Goal: Task Accomplishment & Management: Manage account settings

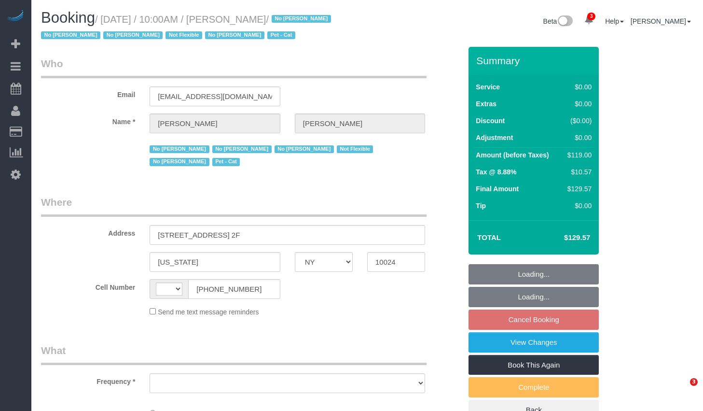
select select "NY"
select select "object:420"
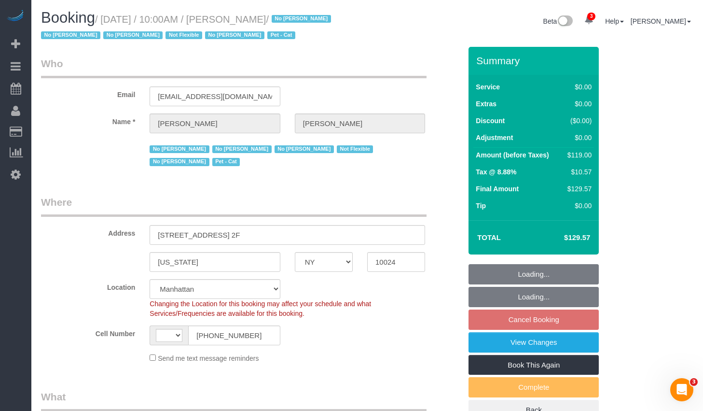
select select "string:stripe-pm_1KMZrb4VGloSiKo7NRp6bLrW"
select select "object:769"
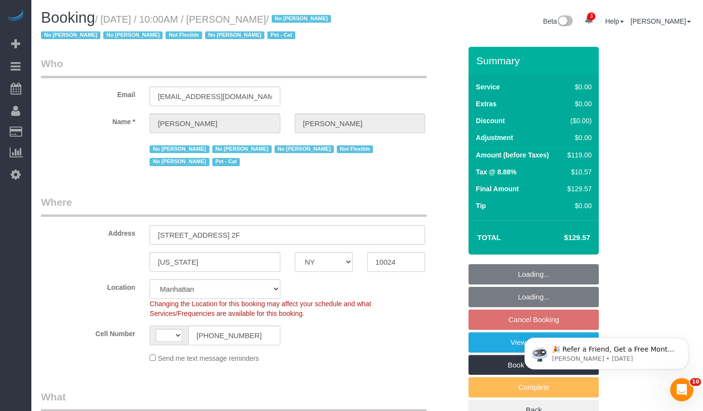
select select "string:[GEOGRAPHIC_DATA]"
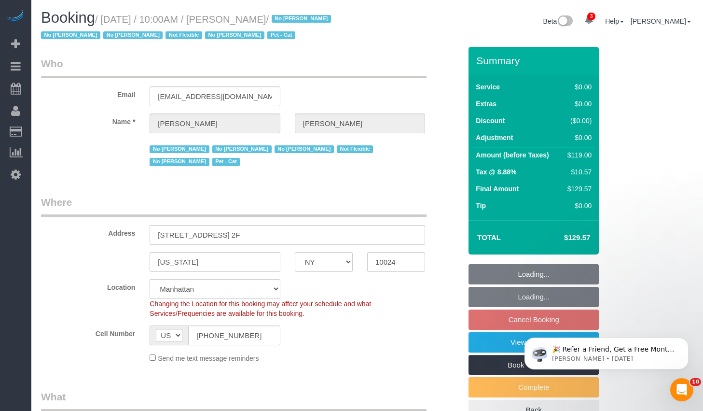
select select "spot3"
select select "number:89"
select select "number:90"
select select "number:14"
select select "number:5"
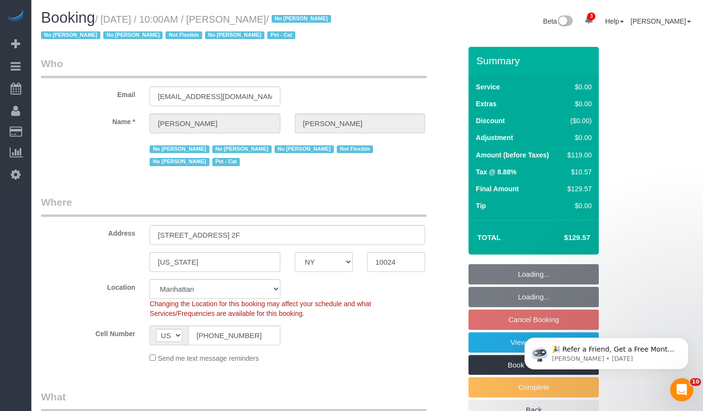
select select "number:21"
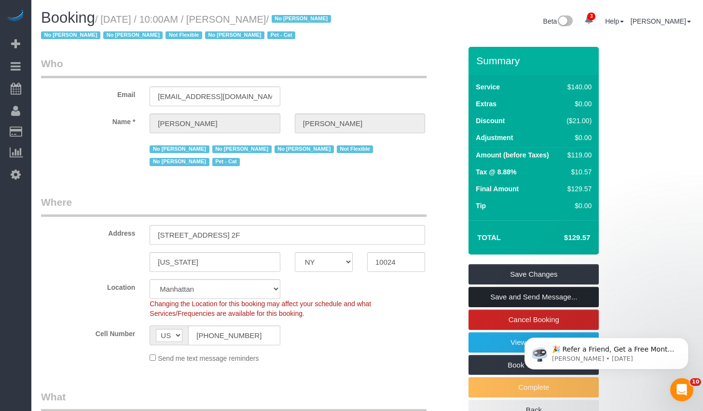
click at [487, 297] on link "Save and Send Message..." at bounding box center [534, 297] width 130 height 20
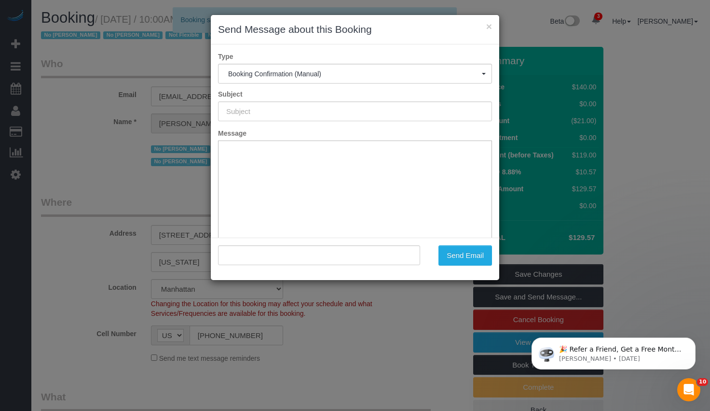
type input "Cleaning Confirmed for 08/29/2025 at 10:00am"
type input ""Anna Cameron" <acameron0310@gmail.com>"
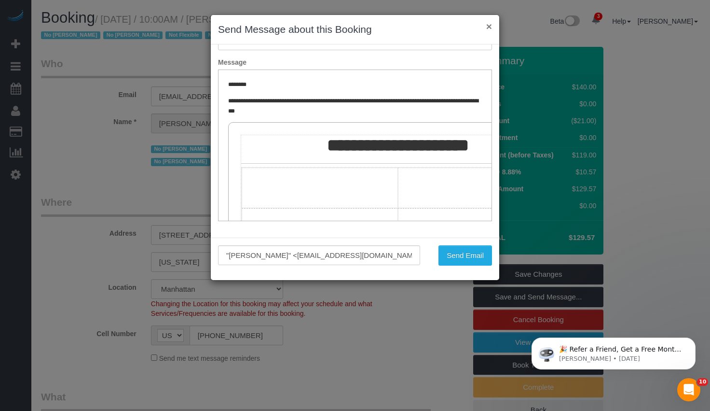
click at [489, 28] on button "×" at bounding box center [490, 26] width 6 height 10
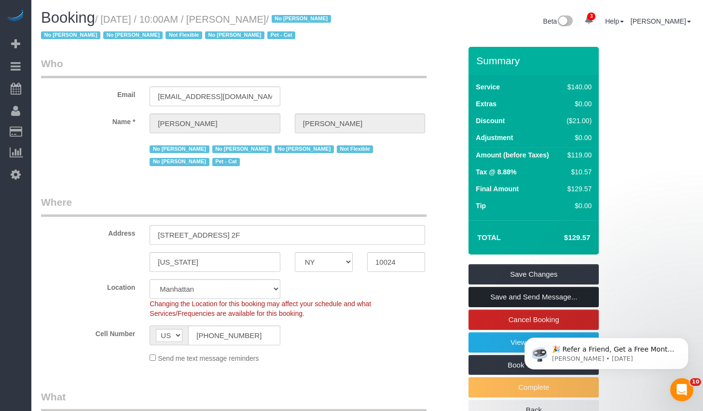
click at [531, 295] on link "Save and Send Message..." at bounding box center [534, 297] width 130 height 20
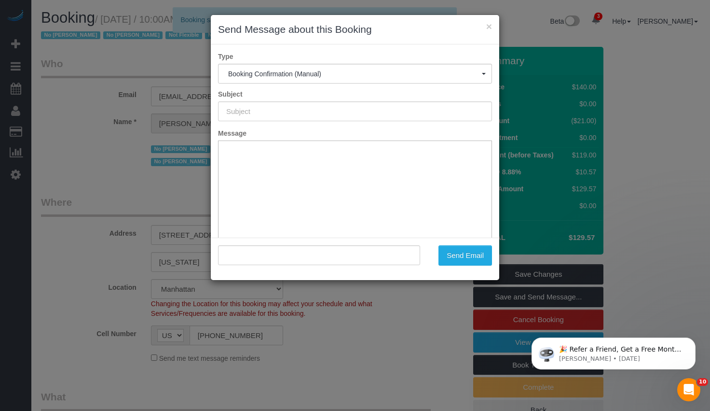
type input "Cleaning Confirmed for 08/29/2025 at 10:00am"
type input ""Anna Cameron" <acameron0310@gmail.com>"
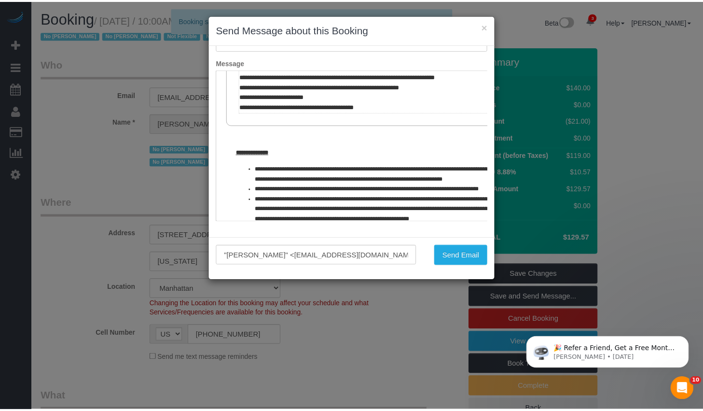
scroll to position [489, 0]
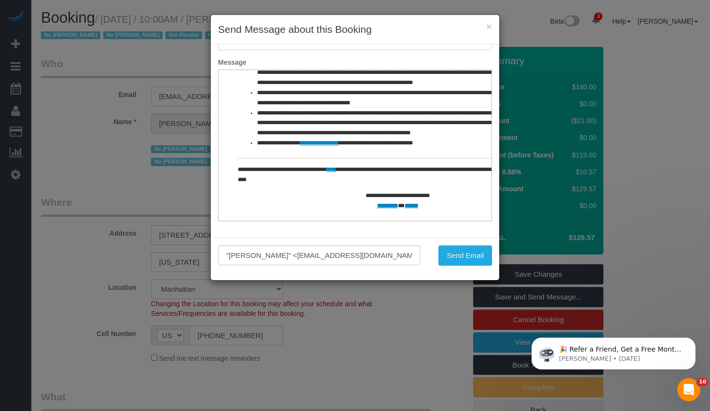
click at [460, 244] on div ""Anna Cameron" <acameron0310@gmail.com> Send Email" at bounding box center [355, 258] width 289 height 42
click at [460, 263] on button "Send Email" at bounding box center [466, 255] width 54 height 20
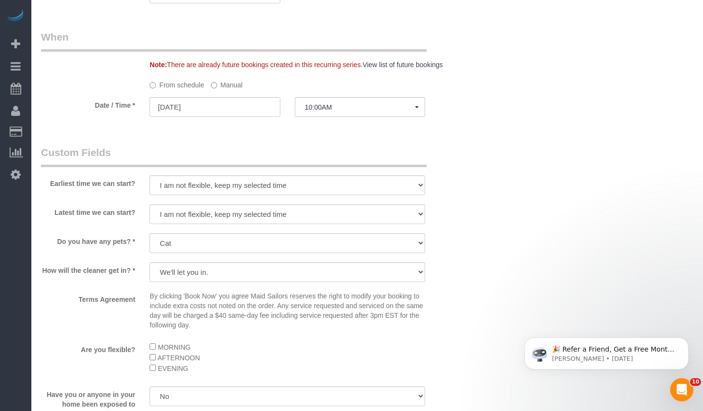
scroll to position [1189, 0]
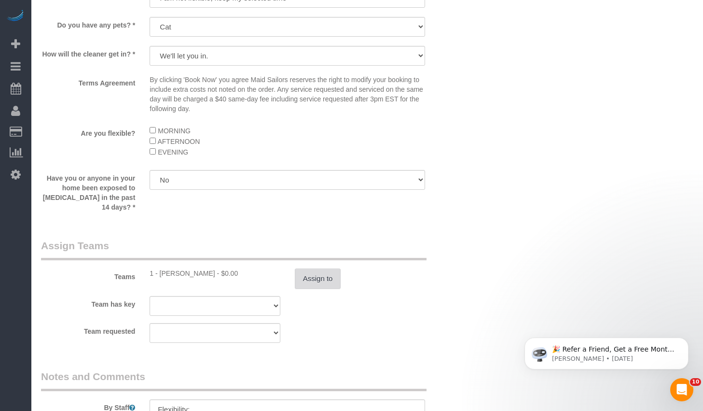
click at [327, 278] on button "Assign to" at bounding box center [318, 278] width 46 height 20
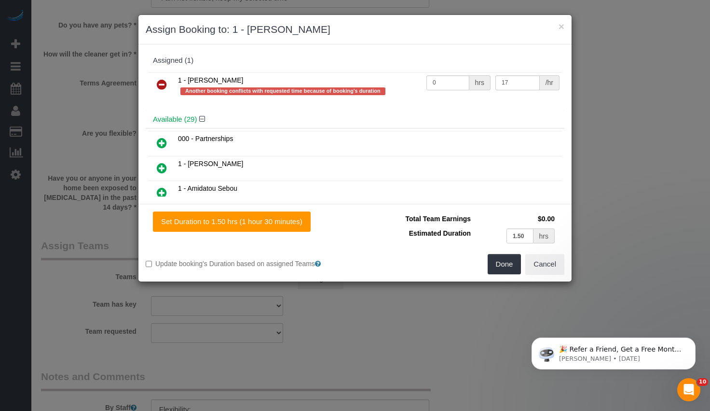
click at [167, 86] on link at bounding box center [162, 84] width 23 height 19
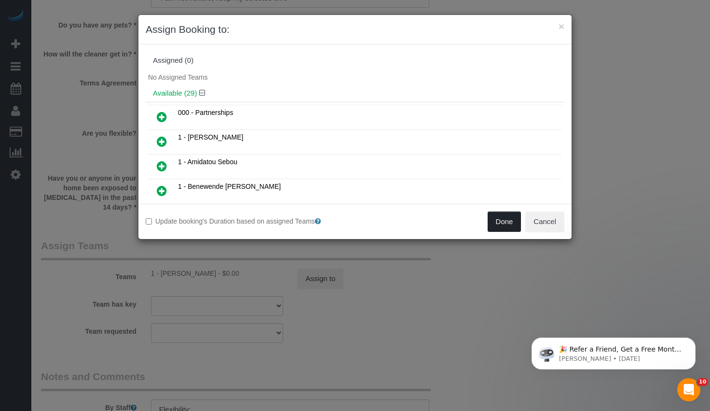
click at [502, 223] on button "Done" at bounding box center [505, 221] width 34 height 20
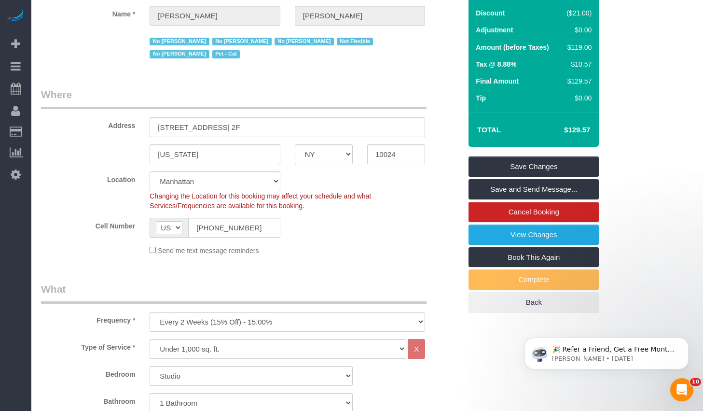
scroll to position [0, 0]
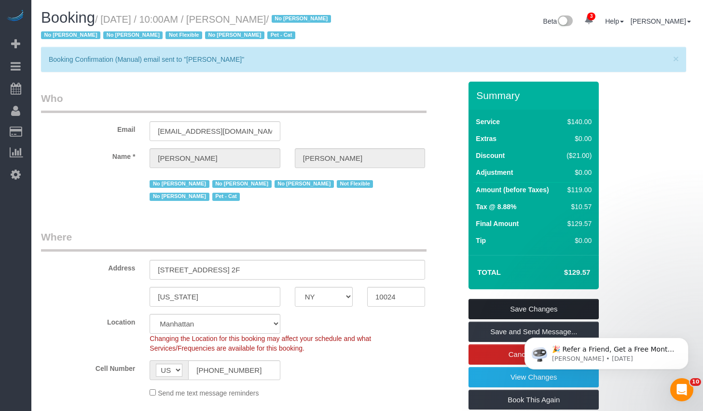
click at [546, 307] on link "Save Changes" at bounding box center [534, 309] width 130 height 20
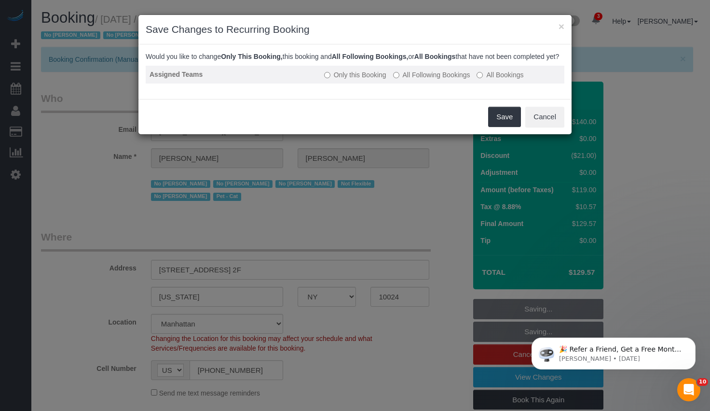
click at [422, 80] on label "All Following Bookings" at bounding box center [431, 75] width 77 height 10
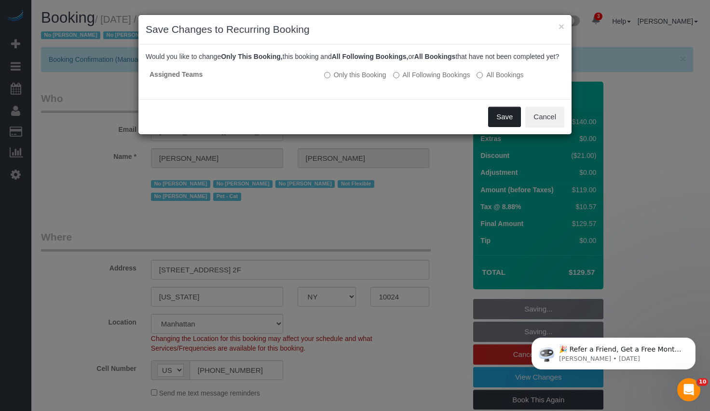
click at [495, 125] on button "Save" at bounding box center [504, 117] width 33 height 20
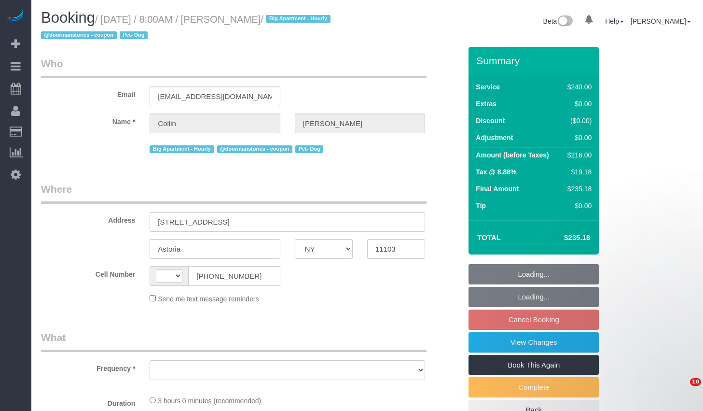
select select "NY"
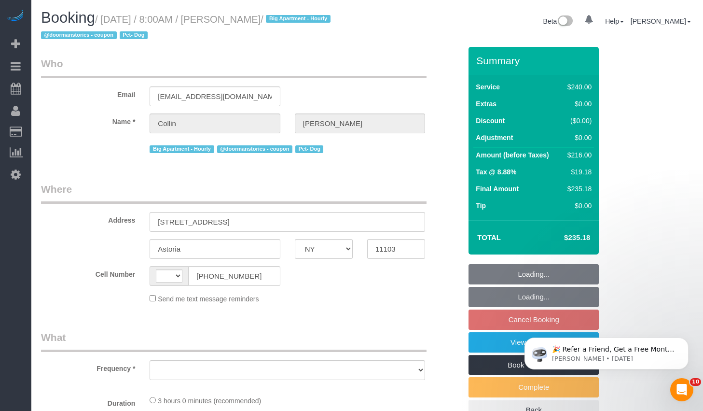
select select "object:408"
select select "number:56"
select select "number:76"
select select "number:13"
select select "number:5"
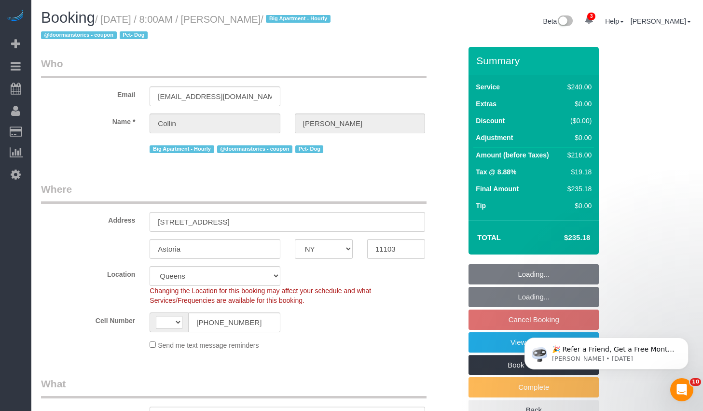
select select "string:stripe-pm_1QblGR4VGloSiKo7sLt2stnw"
select select "string:[GEOGRAPHIC_DATA]"
select select "spot1"
select select "object:1285"
select select "180"
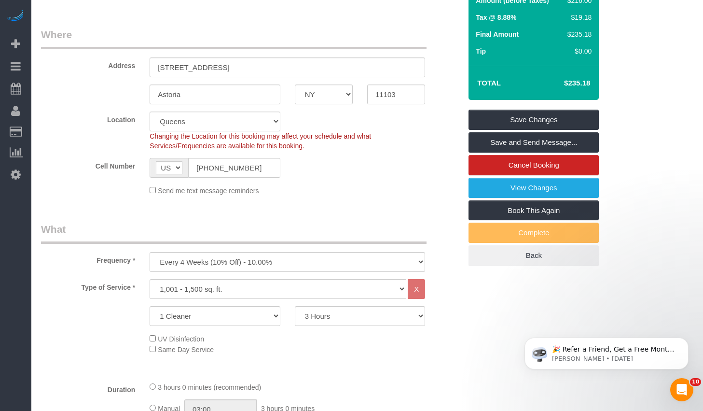
scroll to position [200, 0]
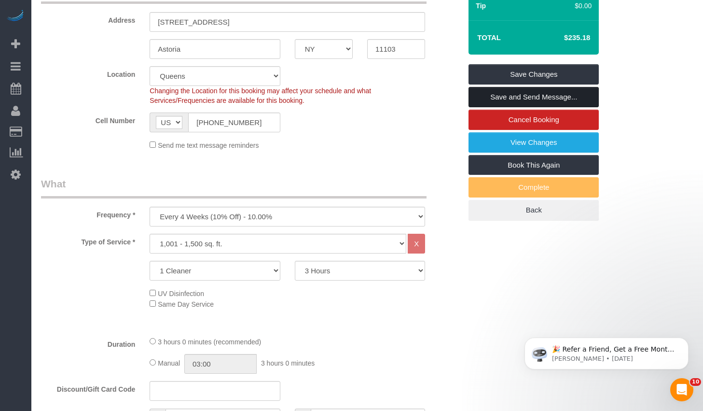
click at [515, 96] on link "Save and Send Message..." at bounding box center [534, 97] width 130 height 20
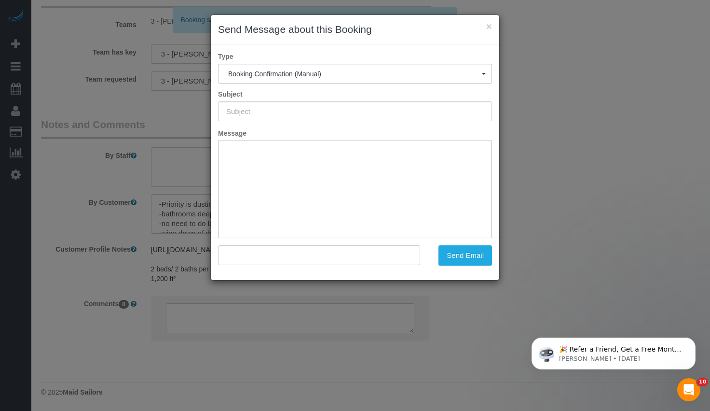
scroll to position [0, 0]
type input "Cleaning Confirmed for [DATE] 8:00am"
type input ""[PERSON_NAME]" <[EMAIL_ADDRESS][DOMAIN_NAME]>"
click at [492, 28] on button "×" at bounding box center [490, 26] width 6 height 10
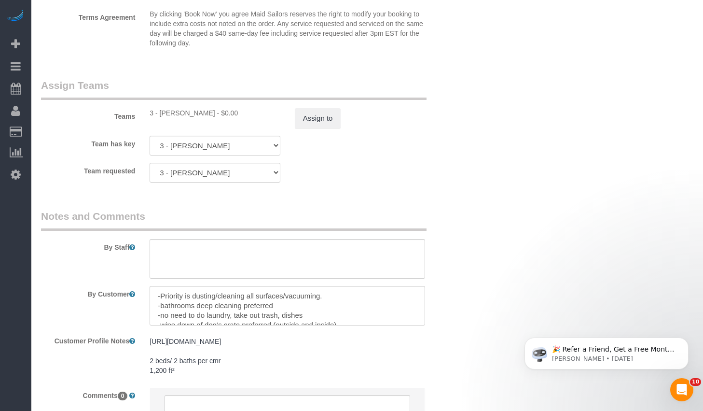
scroll to position [1121, 0]
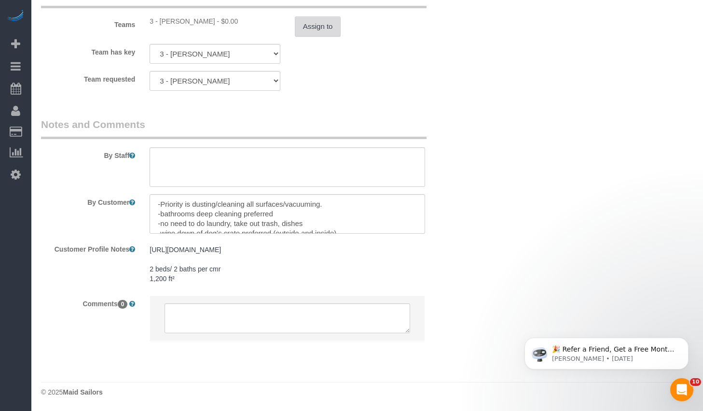
click at [311, 33] on button "Assign to" at bounding box center [318, 26] width 46 height 20
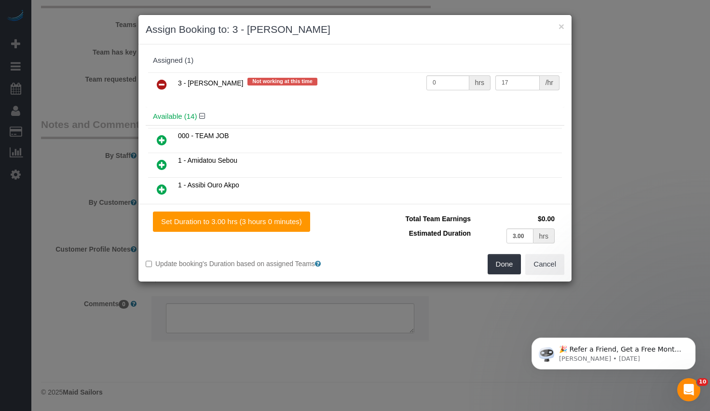
click at [166, 88] on icon at bounding box center [162, 85] width 10 height 12
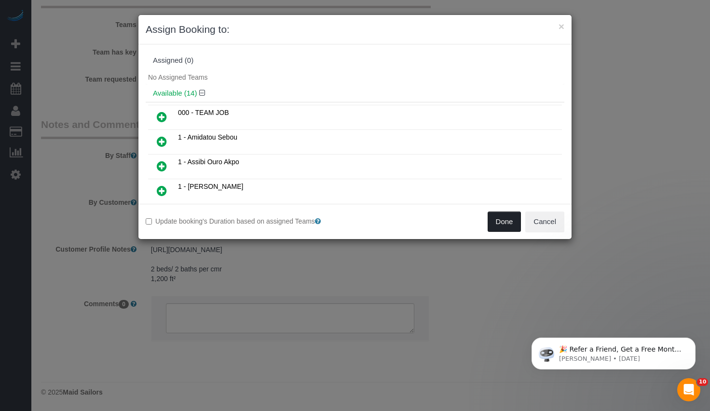
click at [488, 214] on div "Done Cancel" at bounding box center [463, 221] width 217 height 20
click at [493, 218] on button "Done" at bounding box center [505, 221] width 34 height 20
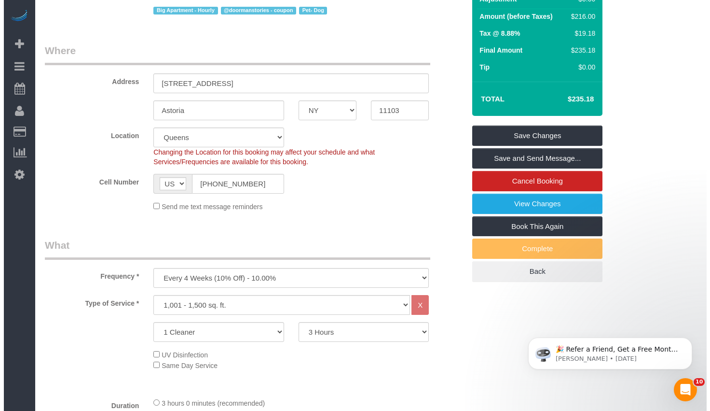
scroll to position [0, 0]
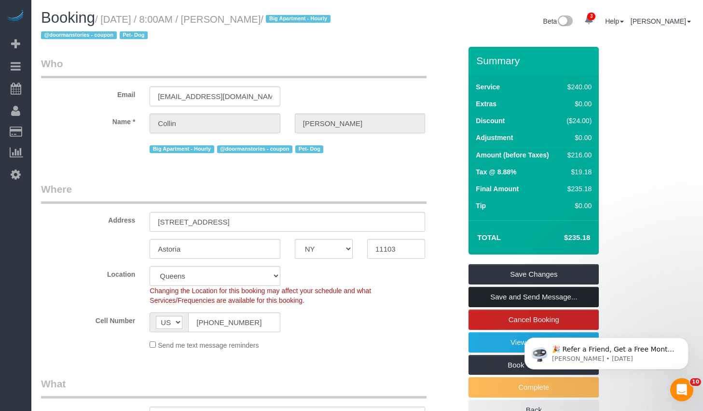
click at [521, 292] on link "Save and Send Message..." at bounding box center [534, 297] width 130 height 20
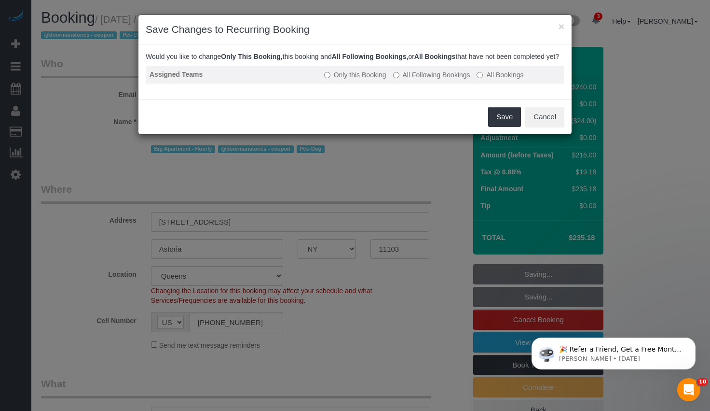
click at [419, 80] on label "All Following Bookings" at bounding box center [431, 75] width 77 height 10
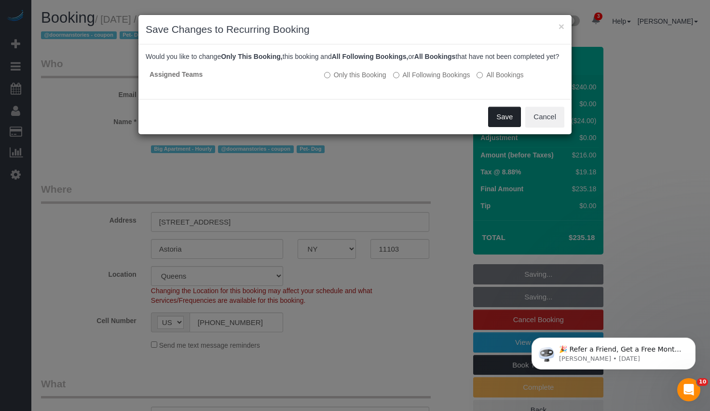
click at [503, 124] on button "Save" at bounding box center [504, 117] width 33 height 20
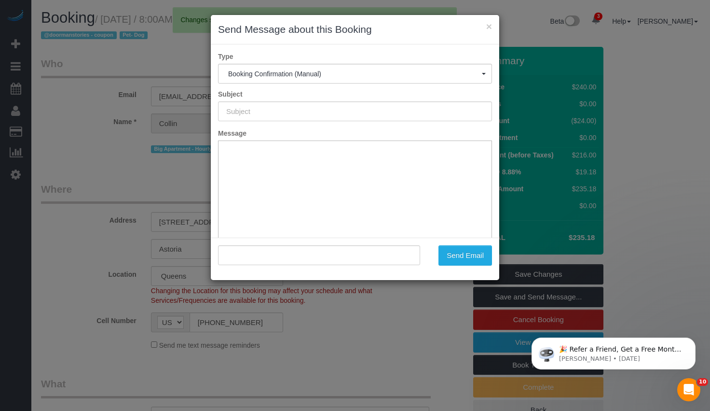
type input "Cleaning Confirmed for 10/06/2025 at 8:00am"
type input ""Collin Kornfeind" <collinkornfeind@gmail.com>"
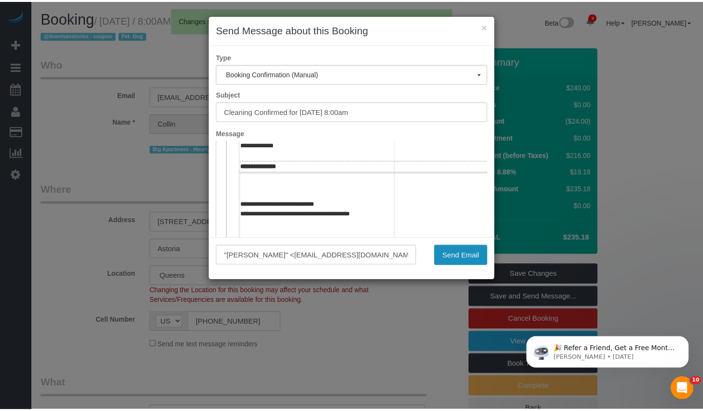
scroll to position [310, 0]
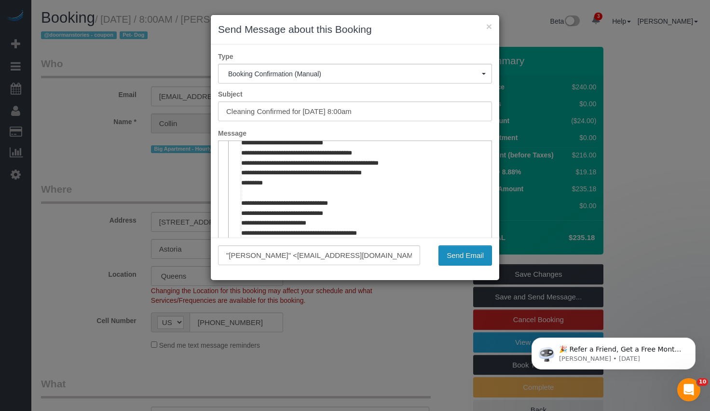
click at [480, 259] on button "Send Email" at bounding box center [466, 255] width 54 height 20
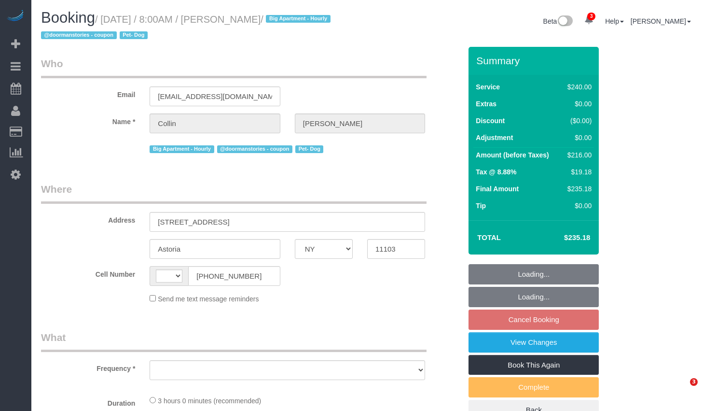
select select "NY"
select select "string:[GEOGRAPHIC_DATA]"
select select "number:56"
select select "number:76"
select select "number:13"
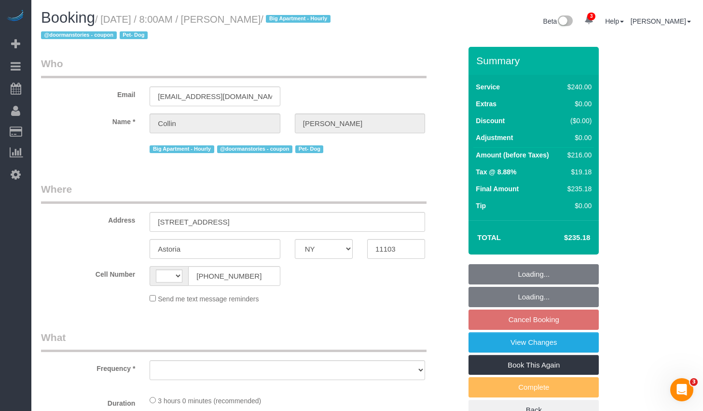
select select "number:5"
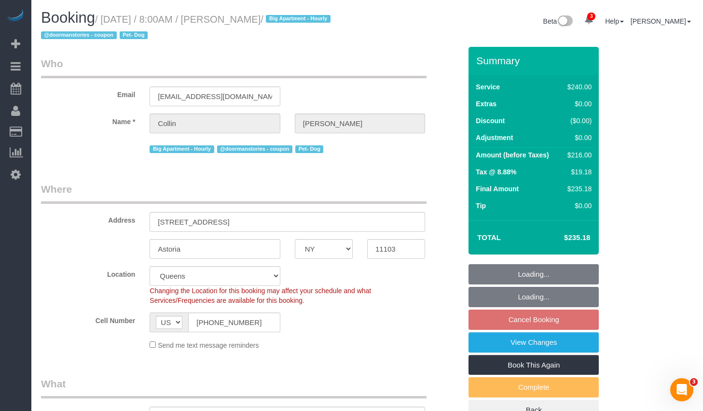
scroll to position [254, 0]
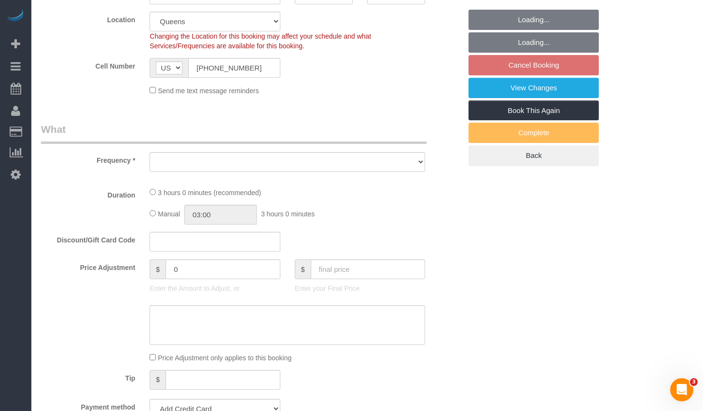
select select "string:stripe-pm_1QblGR4VGloSiKo7sLt2stnw"
select select "180"
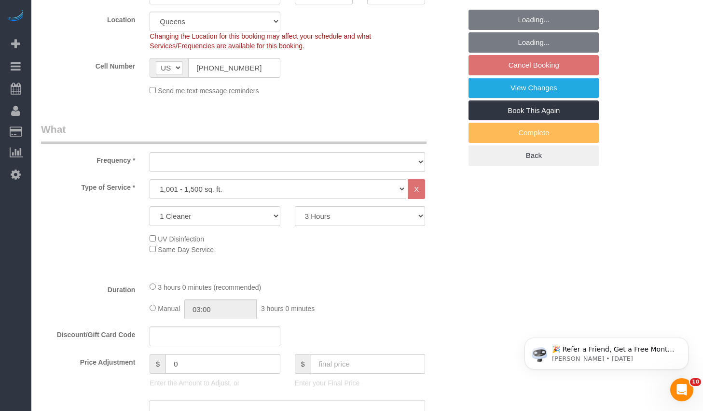
scroll to position [0, 0]
select select "object:887"
select select "spot1"
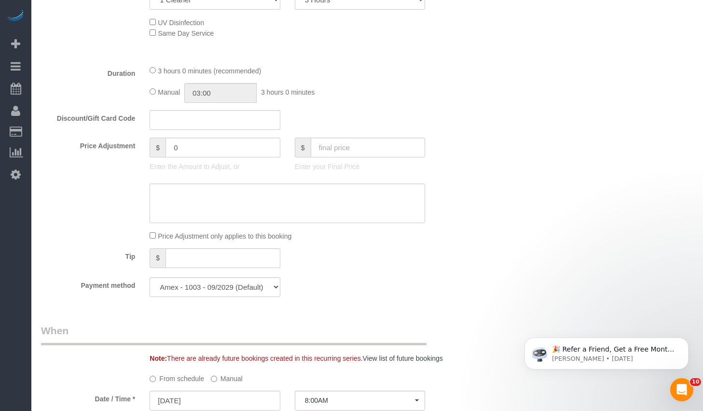
select select "object:1288"
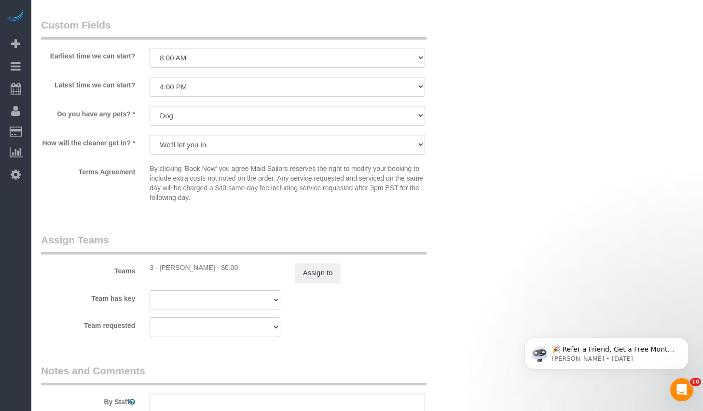
scroll to position [1002, 0]
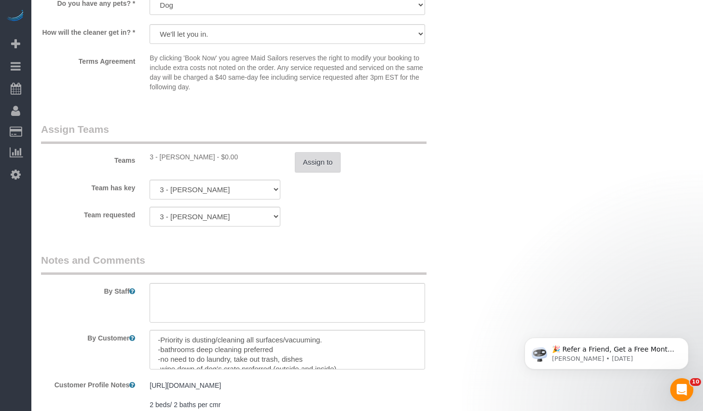
click at [316, 157] on button "Assign to" at bounding box center [318, 162] width 46 height 20
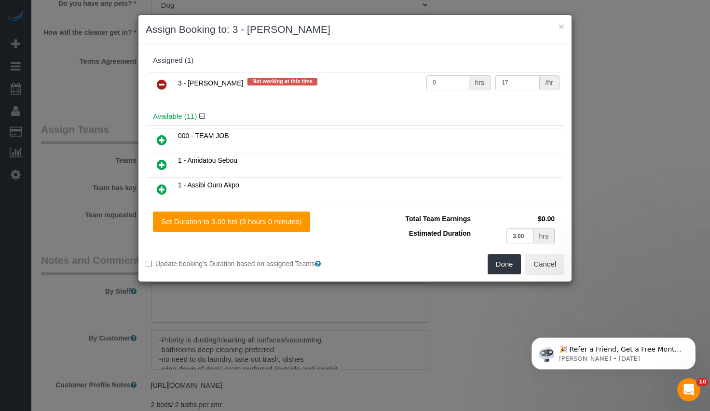
click at [163, 82] on icon at bounding box center [162, 85] width 10 height 12
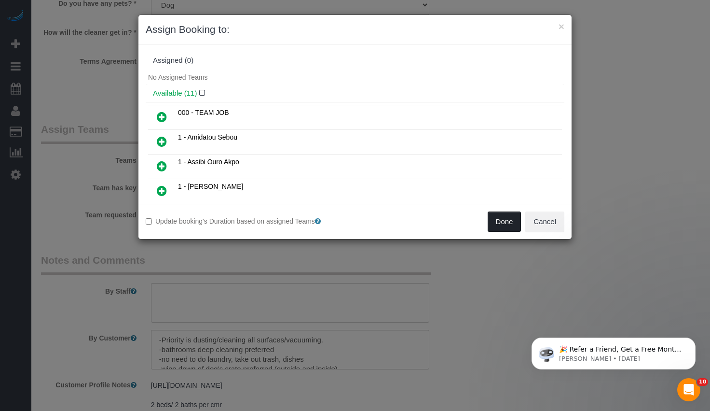
click at [500, 218] on button "Done" at bounding box center [505, 221] width 34 height 20
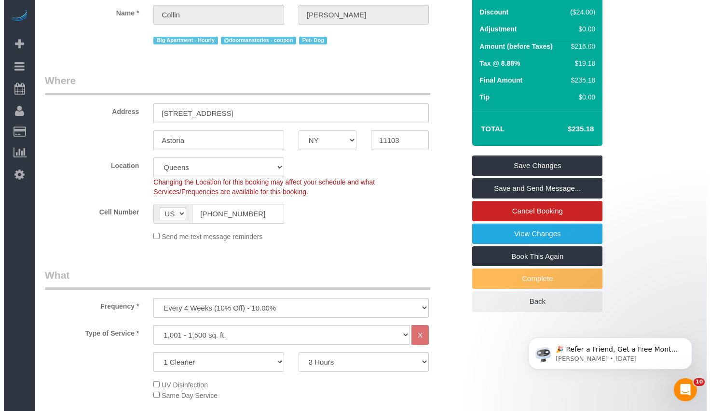
scroll to position [0, 0]
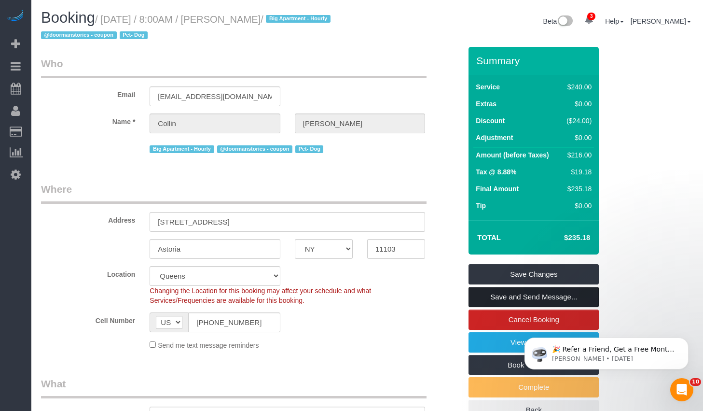
click at [496, 297] on link "Save and Send Message..." at bounding box center [534, 297] width 130 height 20
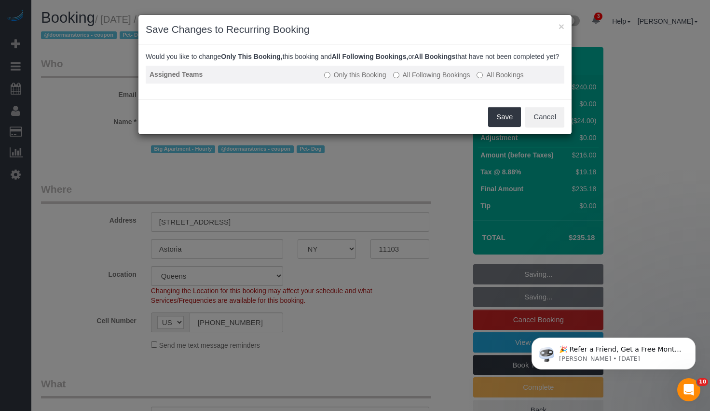
click at [446, 80] on label "All Following Bookings" at bounding box center [431, 75] width 77 height 10
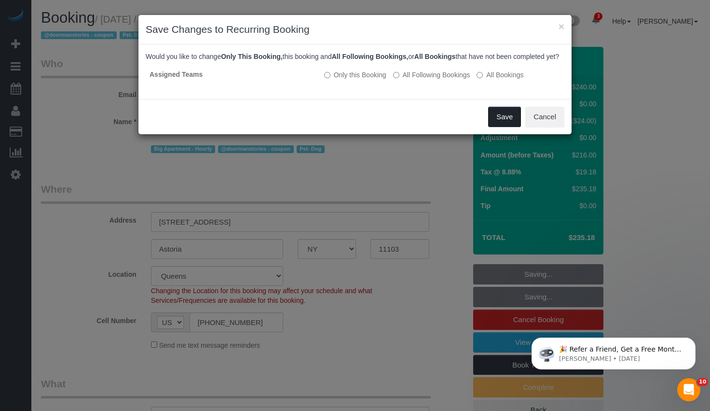
click at [494, 121] on button "Save" at bounding box center [504, 117] width 33 height 20
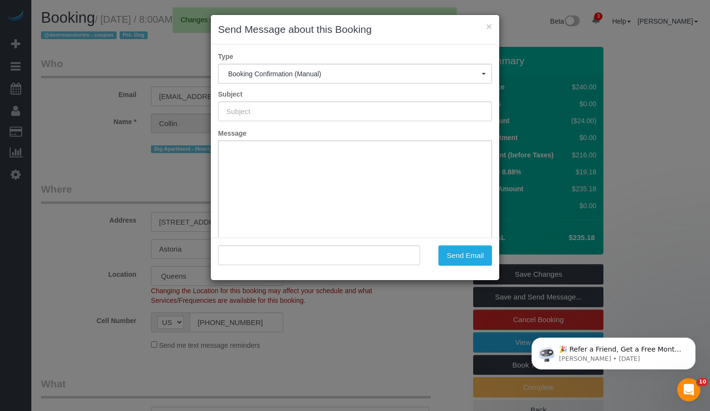
type input "Cleaning Confirmed for 09/08/2025 at 8:00am"
type input ""Collin Kornfeind" <collinkornfeind@gmail.com>"
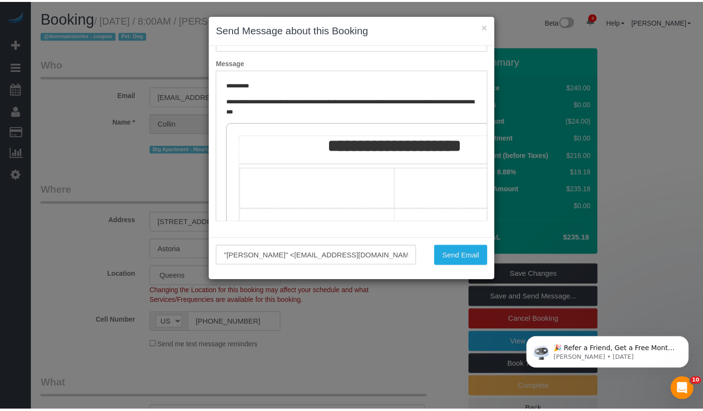
scroll to position [65, 0]
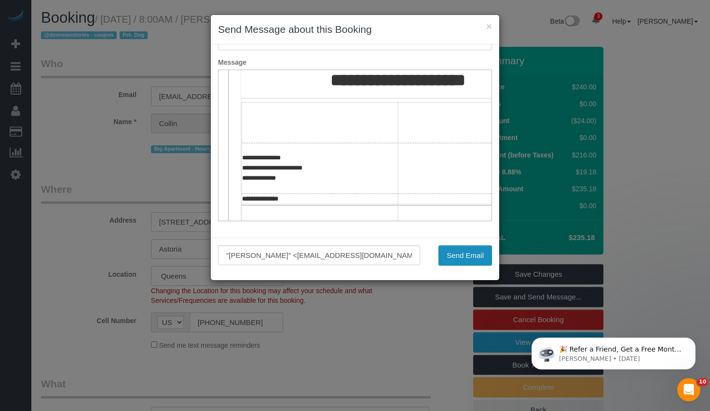
click at [457, 257] on button "Send Email" at bounding box center [466, 255] width 54 height 20
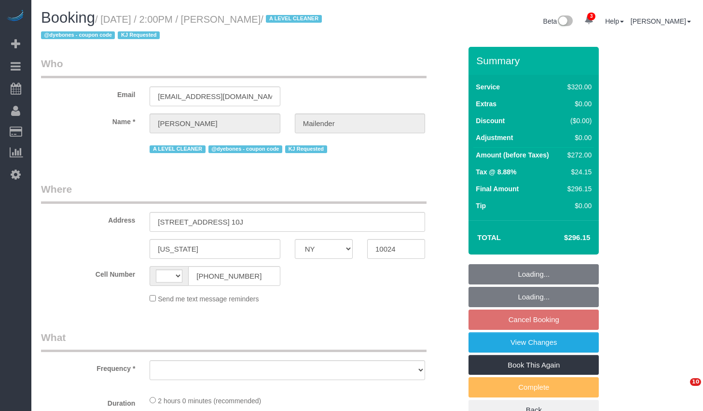
select select "NY"
select select "string:[GEOGRAPHIC_DATA]"
select select "spot7"
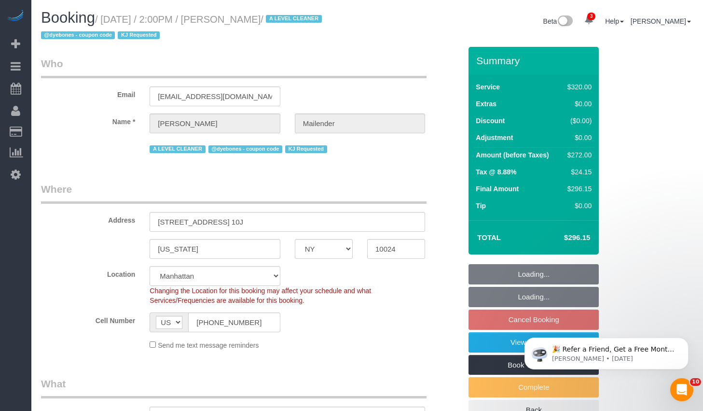
select select "string:stripe-pm_1Qworo4VGloSiKo7jIQzHrmg"
select select "object:662"
select select "number:62"
select select "number:75"
select select "number:15"
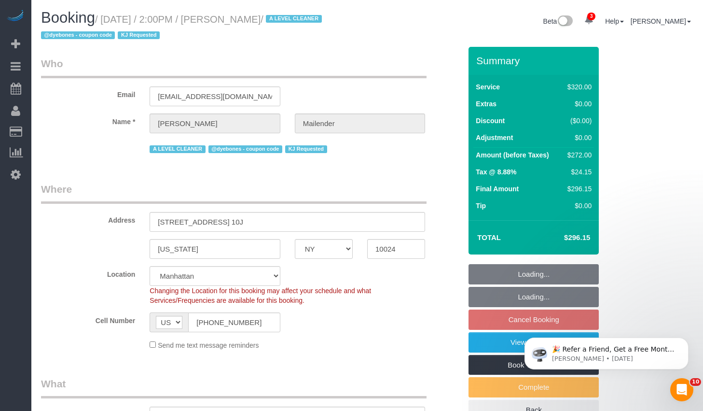
select select "number:5"
select select "object:1224"
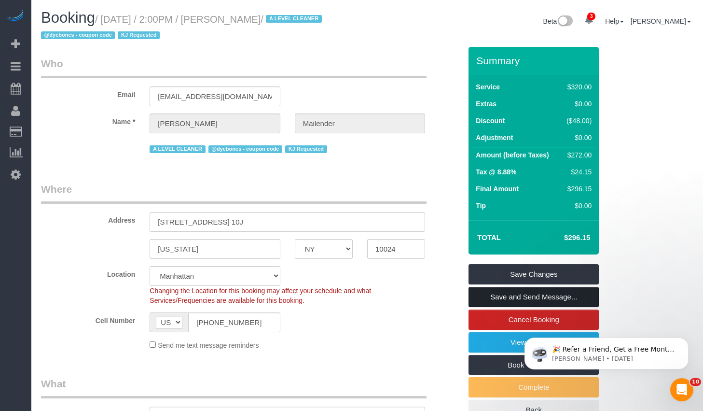
click at [512, 302] on link "Save and Send Message..." at bounding box center [534, 297] width 130 height 20
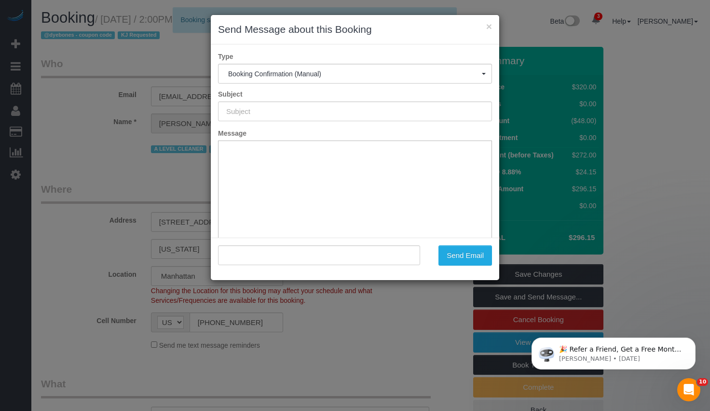
type input "Cleaning Confirmed for 08/28/2025 at 2:00pm"
type input ""Kevin Mailender" <kmailender@yahoo.com>"
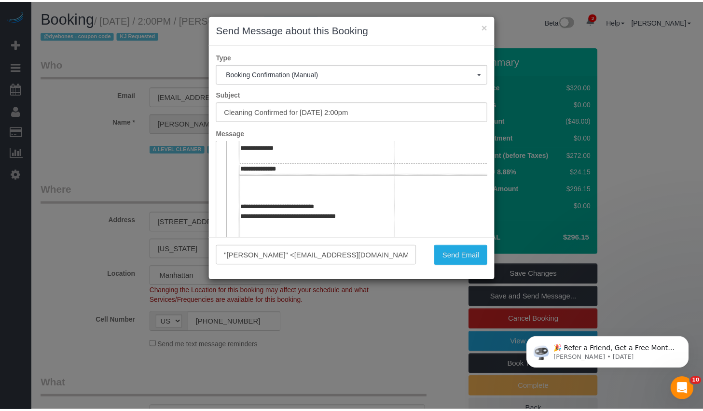
scroll to position [333, 0]
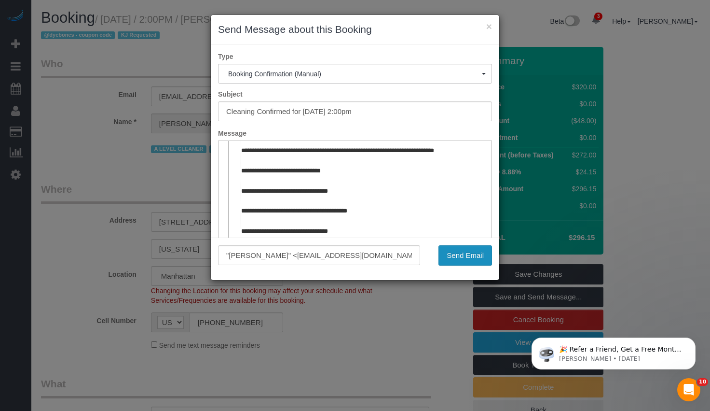
click at [464, 253] on button "Send Email" at bounding box center [466, 255] width 54 height 20
click at [464, 253] on div "Send Email" at bounding box center [464, 255] width 72 height 20
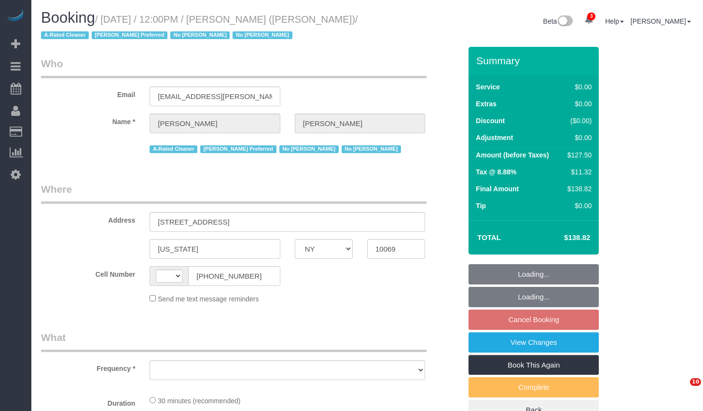
select select "NY"
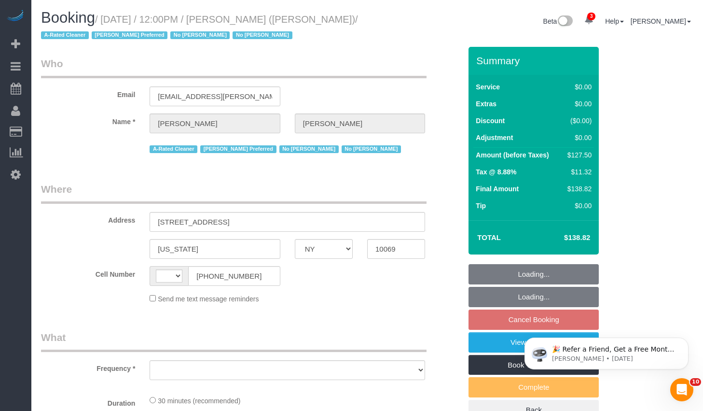
select select "string:[GEOGRAPHIC_DATA]"
select select "object:650"
select select "number:89"
select select "number:90"
select select "number:15"
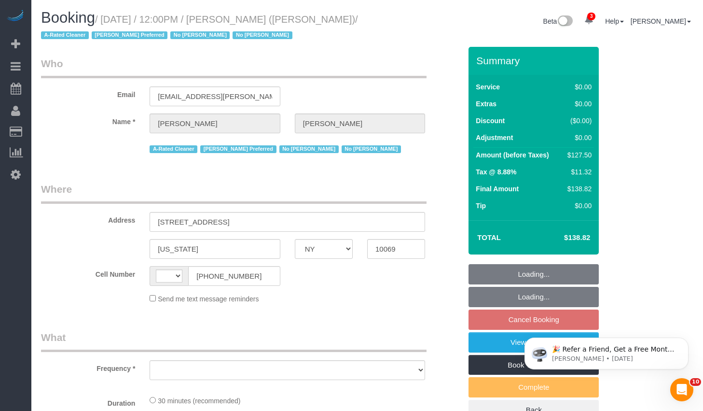
select select "number:6"
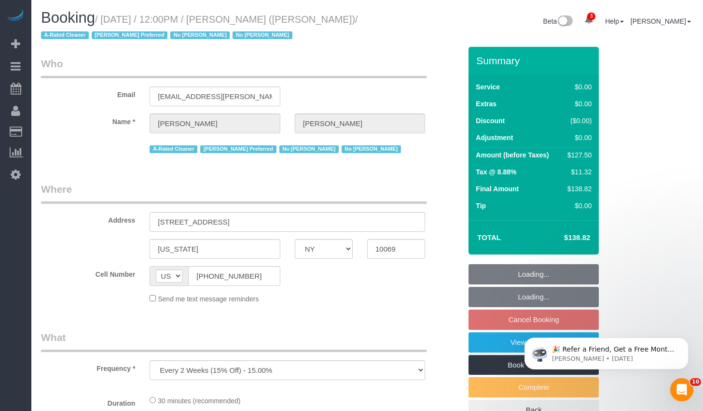
select select "spot5"
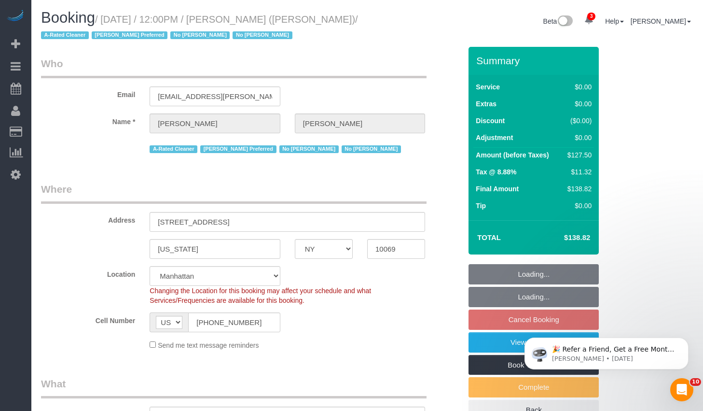
select select "string:stripe-pm_1QHTSc4VGloSiKo7S8A01OnH"
select select "object:1367"
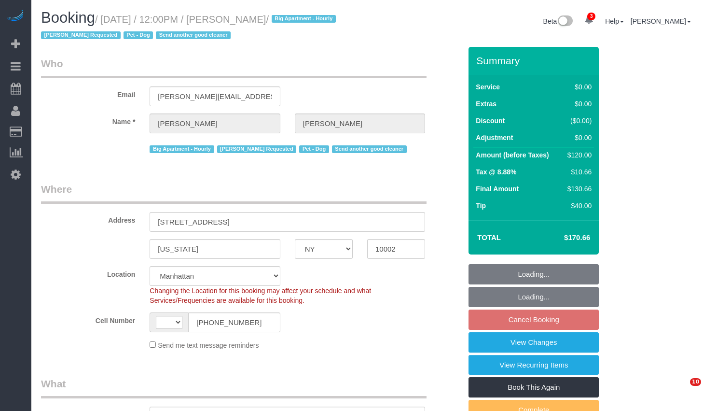
select select "NY"
select select "number:59"
select select "number:75"
select select "number:13"
select select "number:5"
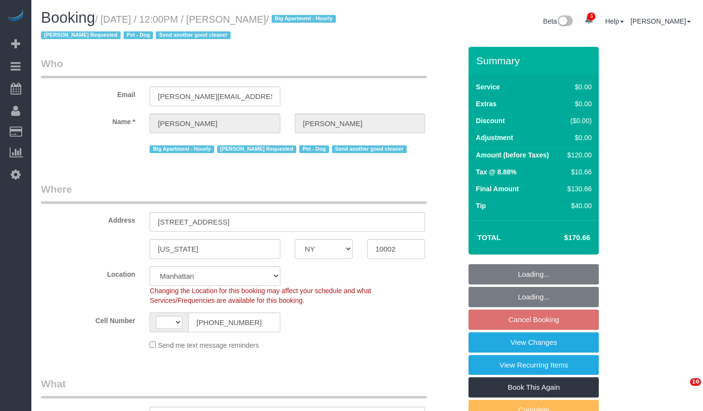
select select "string:US"
select select "object:920"
select select "string:stripe-pm_1RnPJq4VGloSiKo7PgNCzlxG"
select select "spot5"
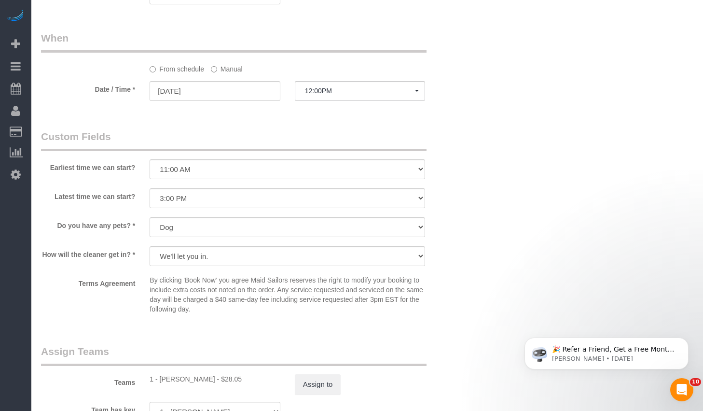
scroll to position [1103, 0]
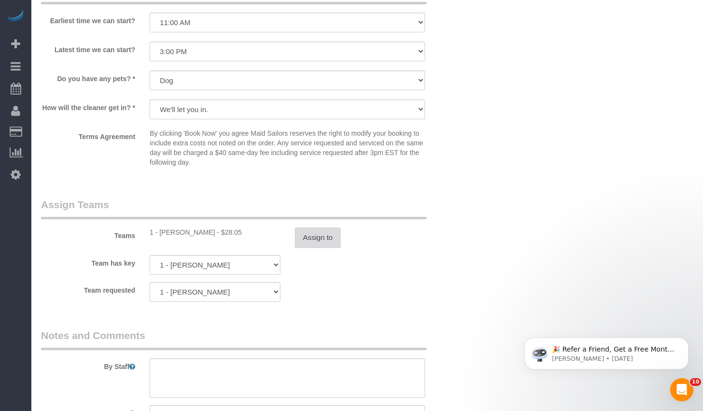
click at [318, 242] on button "Assign to" at bounding box center [318, 237] width 46 height 20
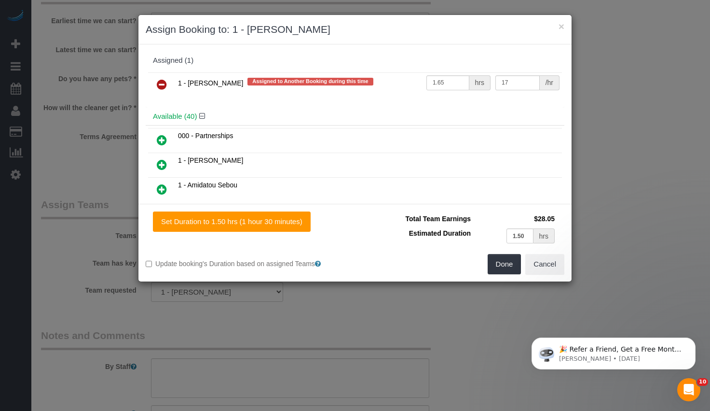
click at [163, 83] on icon at bounding box center [162, 85] width 10 height 12
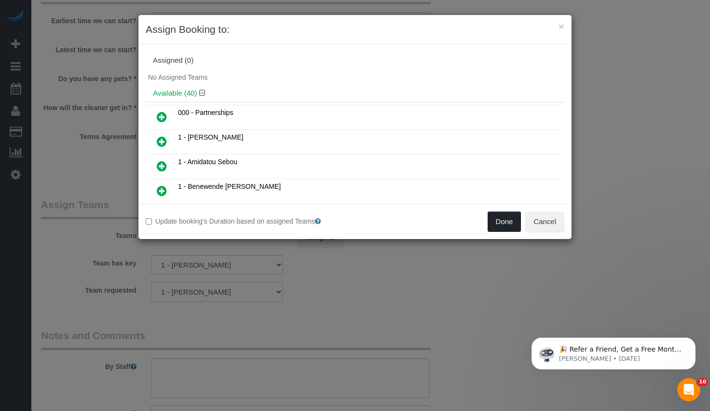
click at [501, 228] on button "Done" at bounding box center [505, 221] width 34 height 20
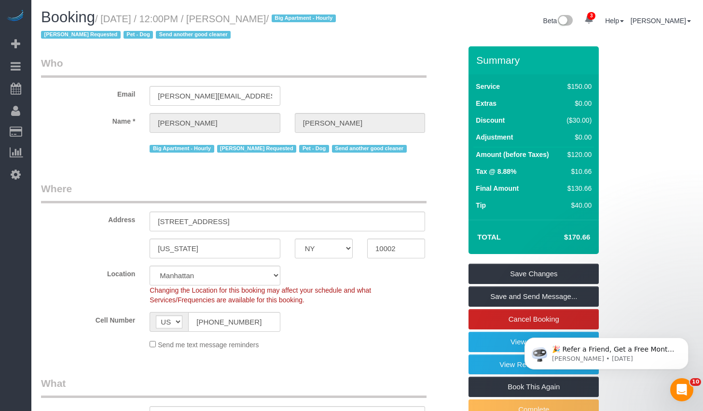
scroll to position [0, 0]
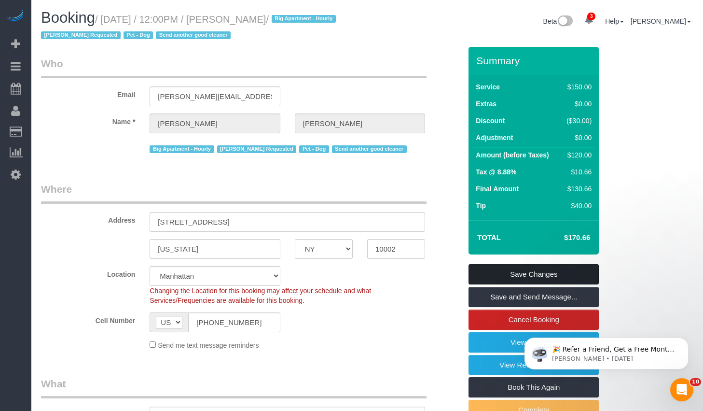
click at [571, 273] on link "Save Changes" at bounding box center [534, 274] width 130 height 20
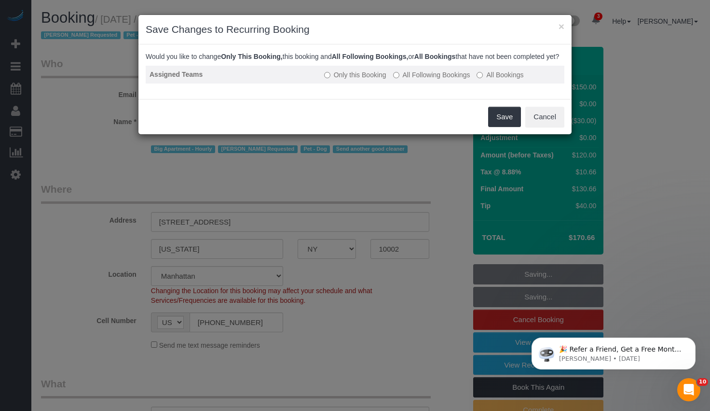
click at [436, 80] on label "All Following Bookings" at bounding box center [431, 75] width 77 height 10
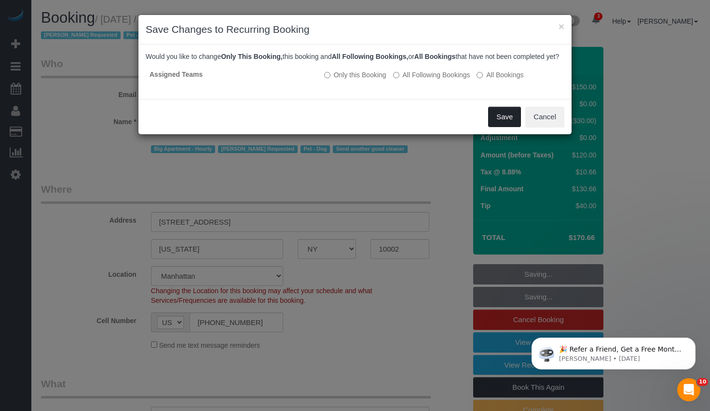
click at [503, 124] on button "Save" at bounding box center [504, 117] width 33 height 20
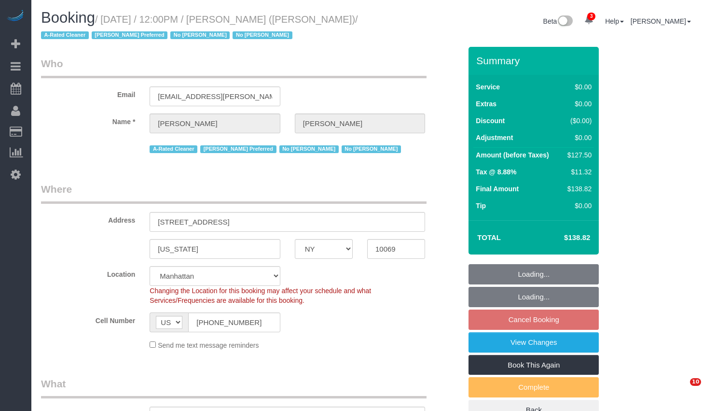
select select "NY"
select select "spot5"
select select "number:89"
select select "number:90"
select select "number:15"
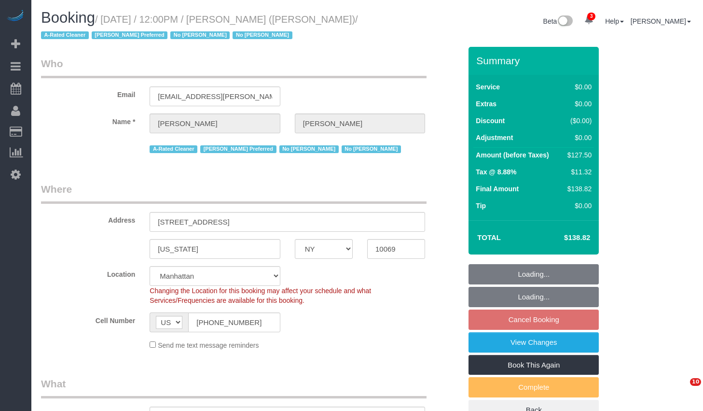
select select "number:6"
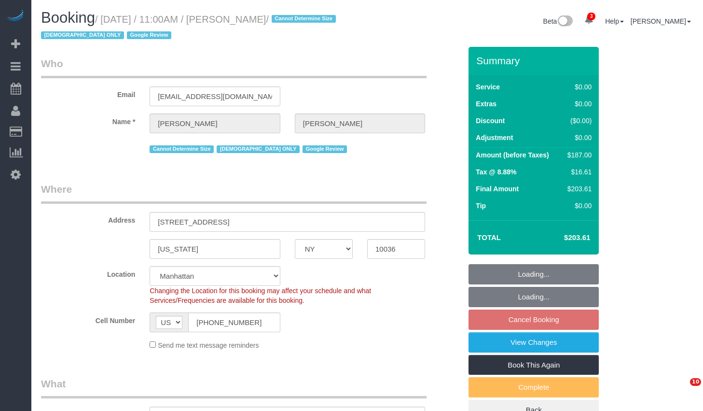
select select "NY"
select select "2"
select select "spot4"
select select "number:58"
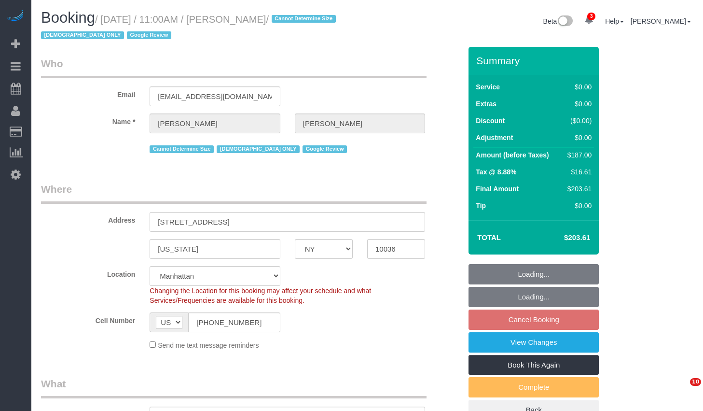
select select "number:73"
select select "number:15"
select select "number:6"
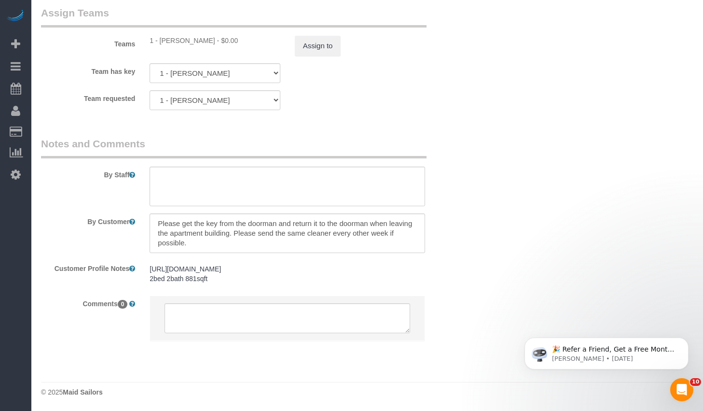
scroll to position [1119, 0]
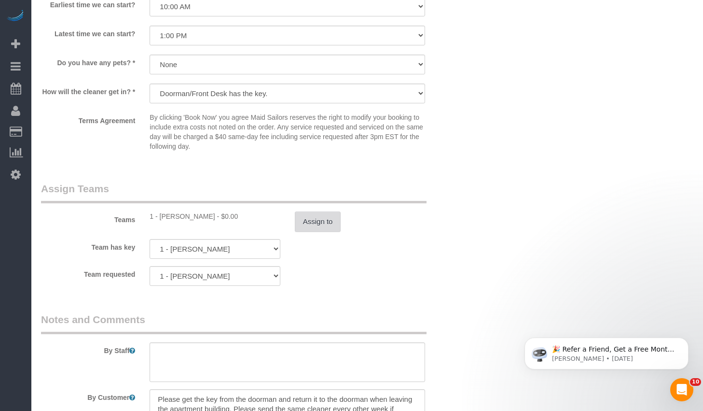
click at [299, 219] on button "Assign to" at bounding box center [318, 221] width 46 height 20
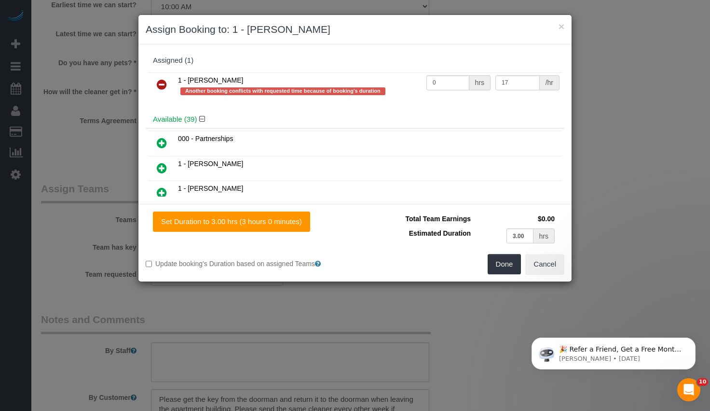
click at [160, 80] on icon at bounding box center [162, 85] width 10 height 12
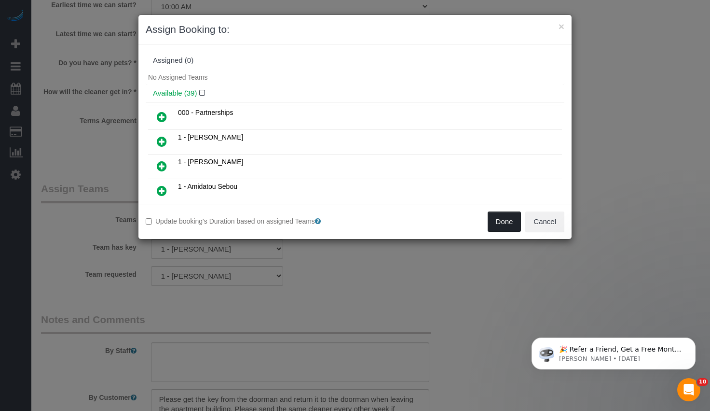
click at [505, 219] on button "Done" at bounding box center [505, 221] width 34 height 20
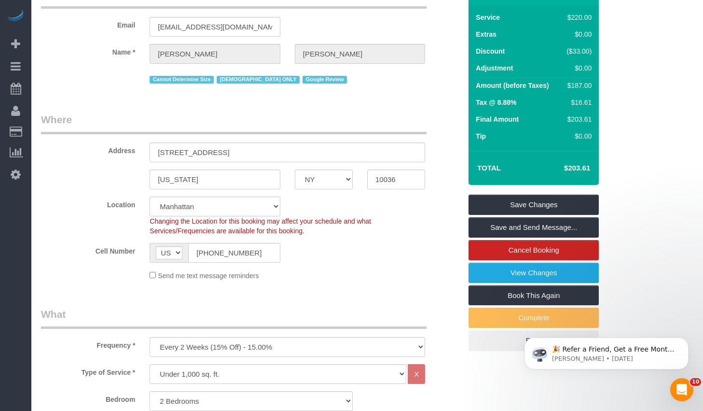
scroll to position [0, 0]
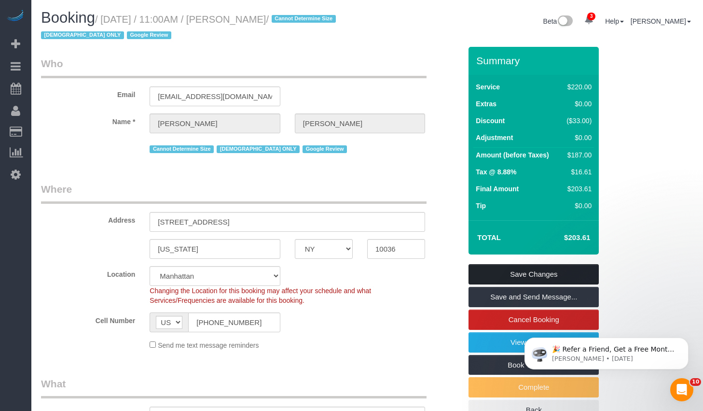
click at [497, 272] on link "Save Changes" at bounding box center [534, 274] width 130 height 20
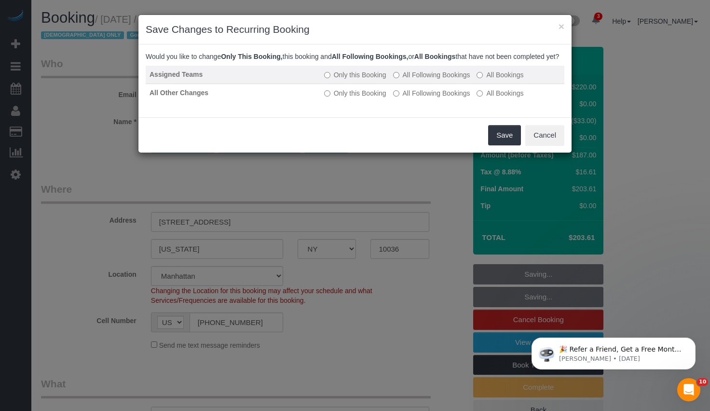
click at [412, 80] on label "All Following Bookings" at bounding box center [431, 75] width 77 height 10
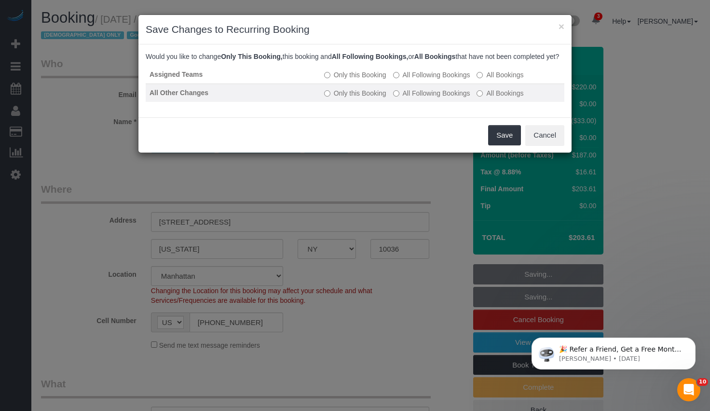
click at [406, 98] on label "All Following Bookings" at bounding box center [431, 93] width 77 height 10
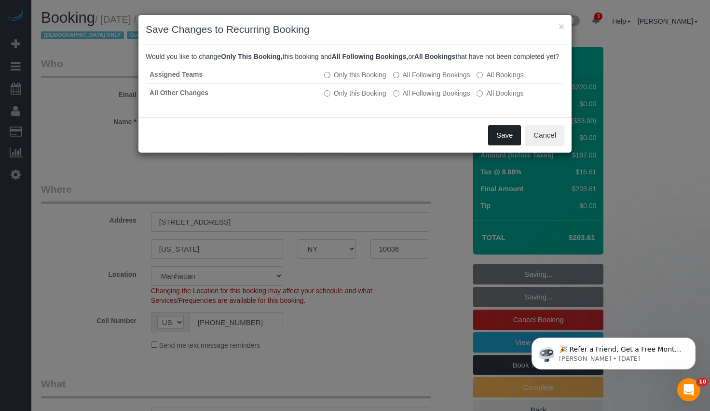
click at [500, 145] on button "Save" at bounding box center [504, 135] width 33 height 20
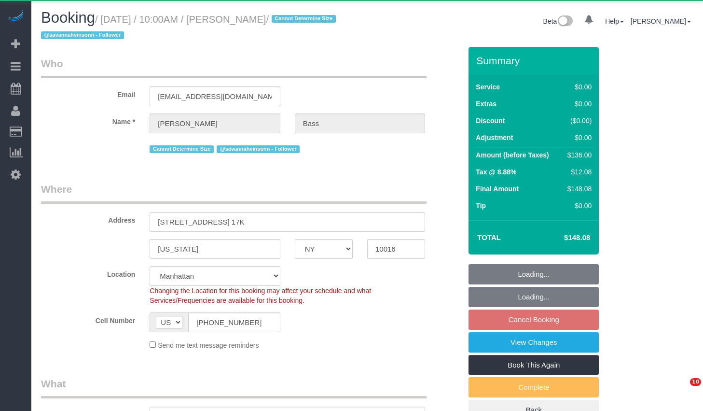
select select "NY"
select select "number:63"
select select "number:90"
select select "number:15"
select select "number:6"
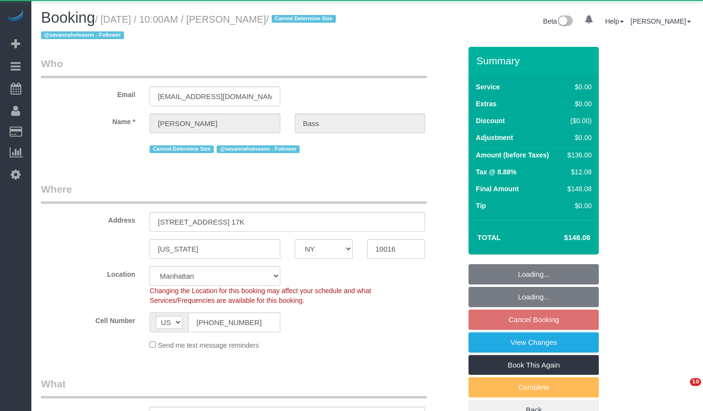
select select "object:910"
select select "string:stripe-pm_1PxJWy4VGloSiKo7U6a04dH7"
select select "spot3"
select select "1"
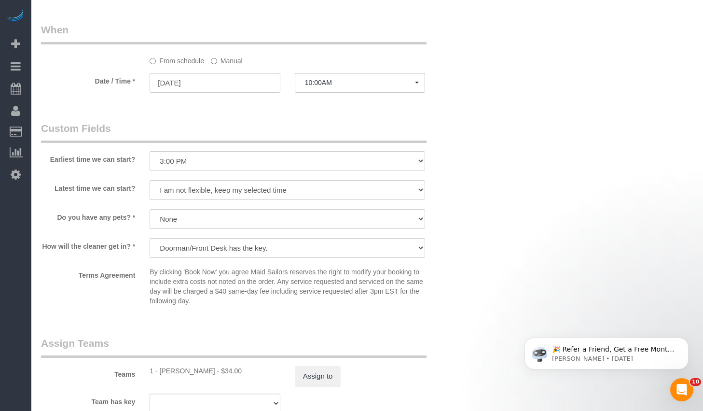
scroll to position [1126, 0]
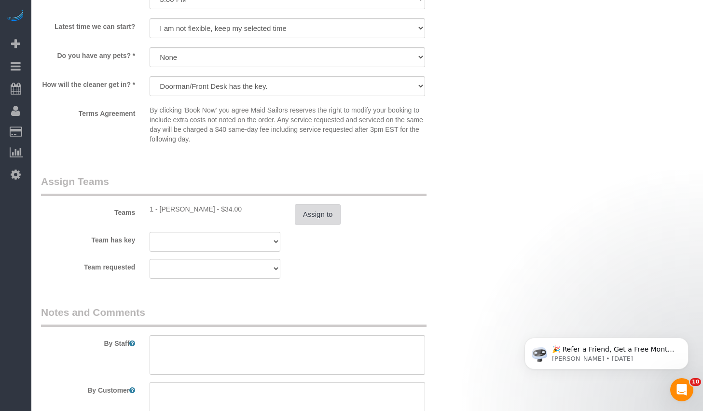
click at [314, 212] on button "Assign to" at bounding box center [318, 214] width 46 height 20
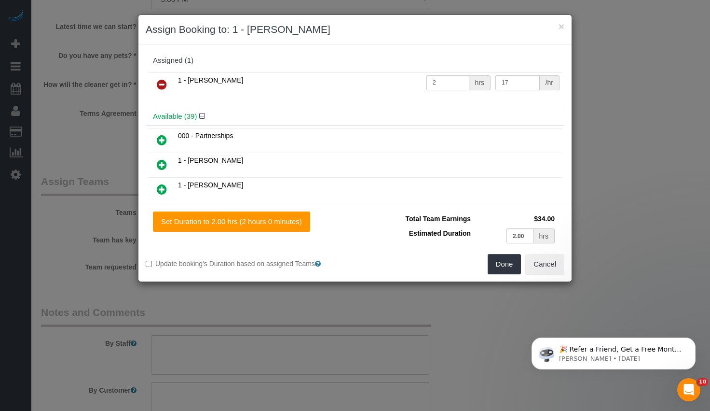
click at [165, 85] on icon at bounding box center [162, 85] width 10 height 12
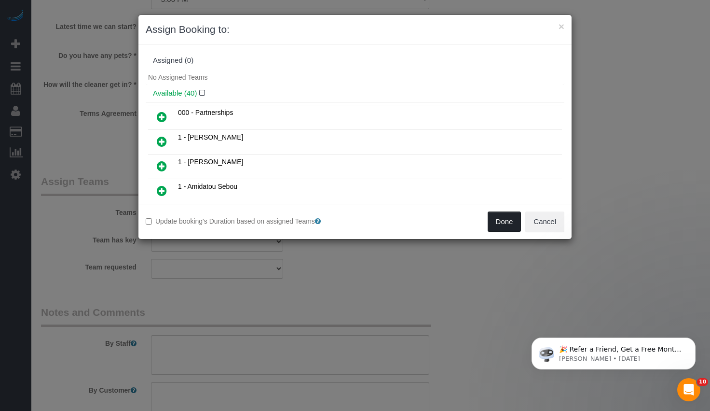
click at [490, 219] on button "Done" at bounding box center [505, 221] width 34 height 20
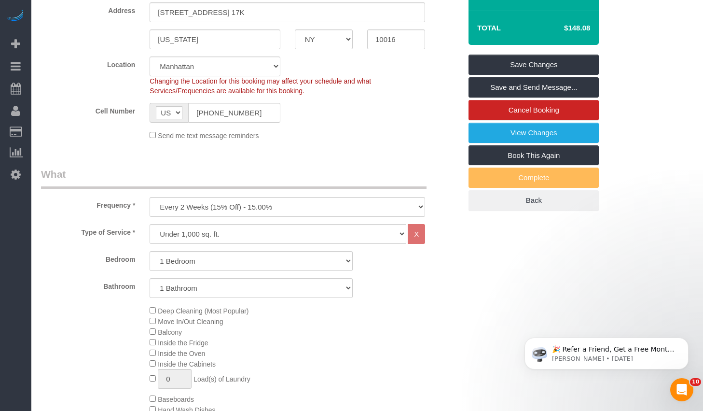
scroll to position [0, 0]
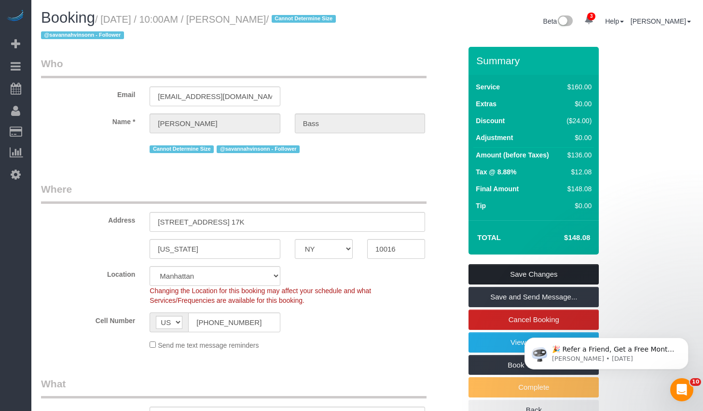
click at [516, 271] on link "Save Changes" at bounding box center [534, 274] width 130 height 20
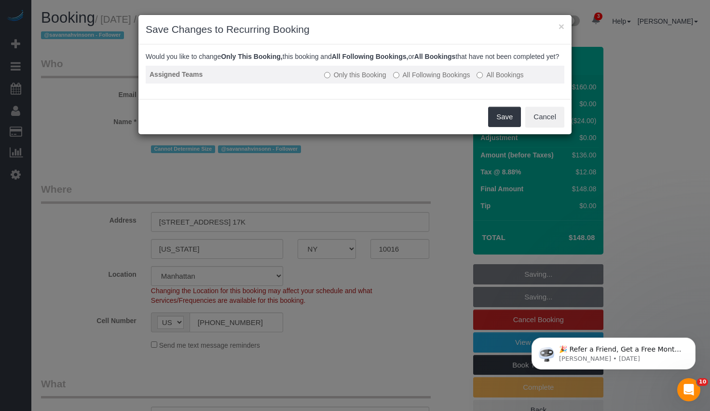
click at [421, 80] on label "All Following Bookings" at bounding box center [431, 75] width 77 height 10
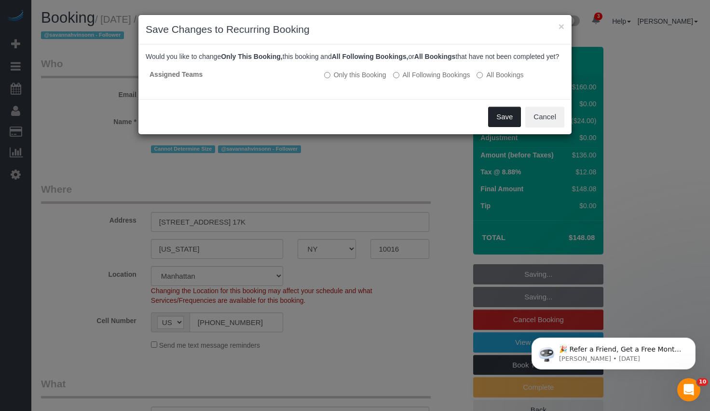
click at [506, 126] on button "Save" at bounding box center [504, 117] width 33 height 20
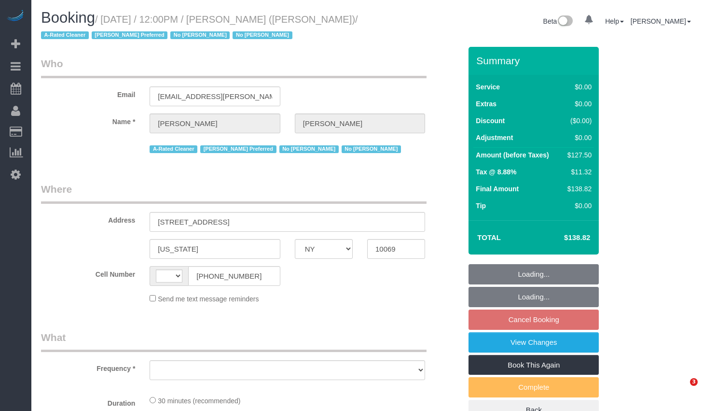
select select "NY"
select select "string:[GEOGRAPHIC_DATA]"
select select "number:89"
select select "number:90"
select select "number:15"
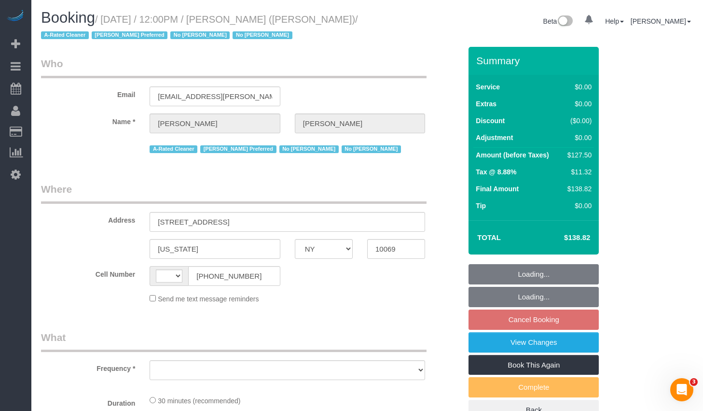
select select "number:6"
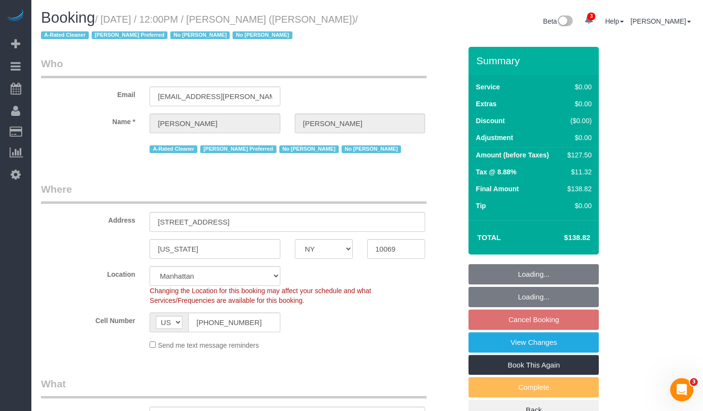
select select "string:stripe-pm_1QHTSc4VGloSiKo7S8A01OnH"
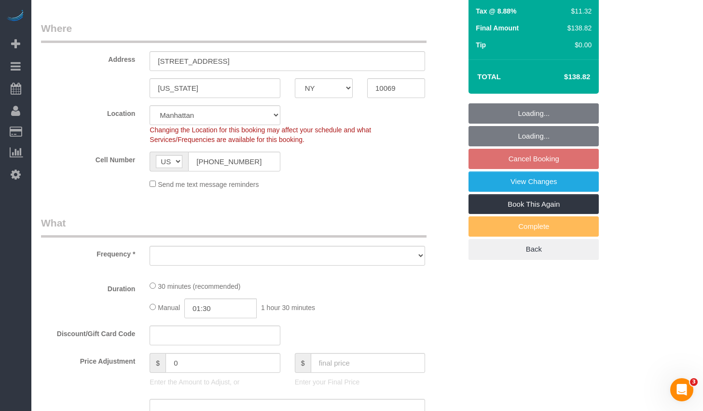
select select "object:806"
select select "spot5"
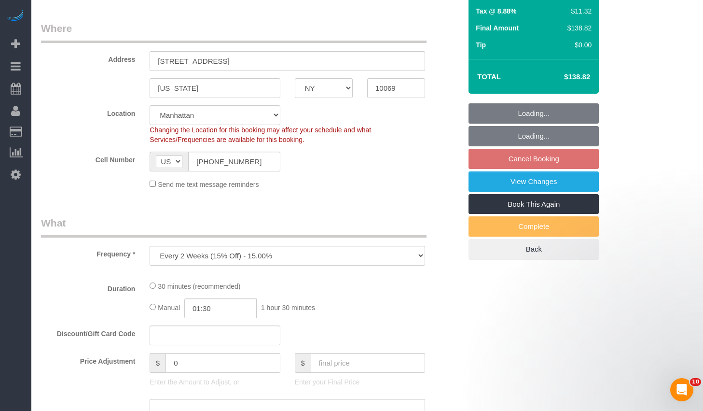
select select "object:918"
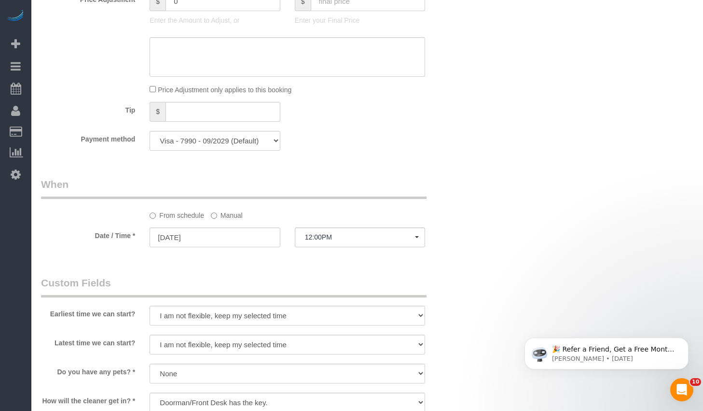
scroll to position [1026, 0]
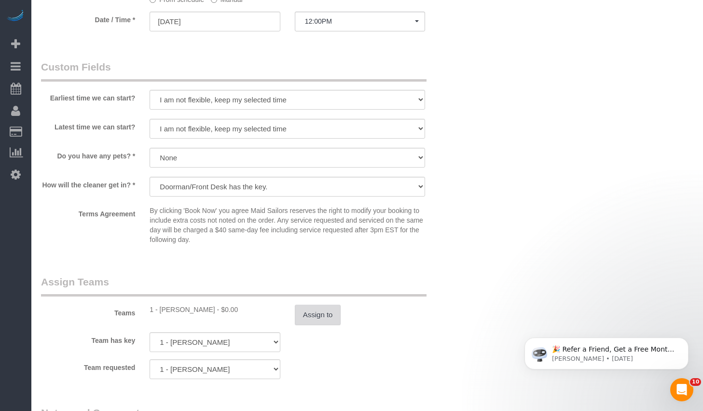
click at [321, 306] on button "Assign to" at bounding box center [318, 315] width 46 height 20
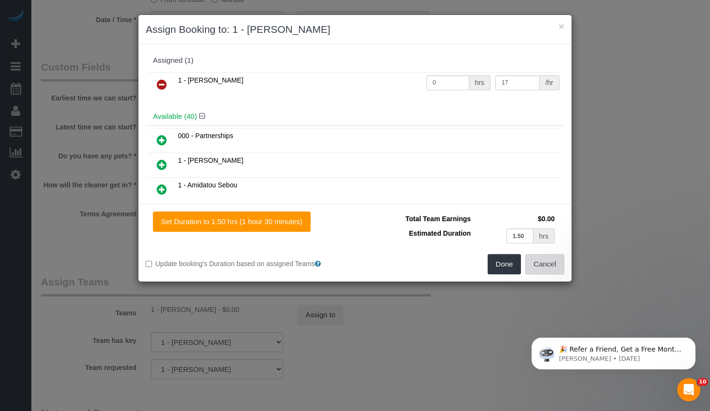
click at [544, 273] on button "Cancel" at bounding box center [545, 264] width 39 height 20
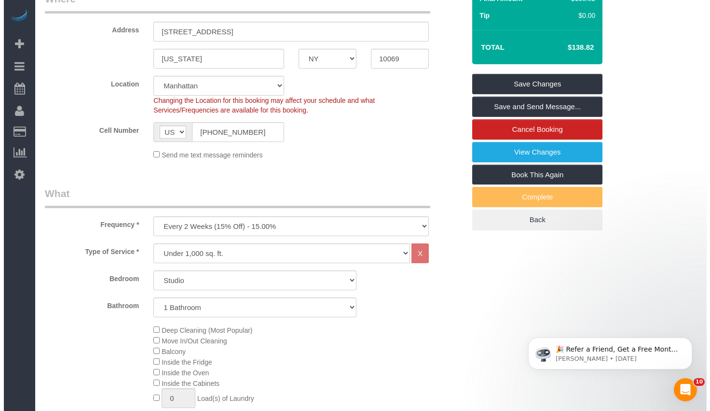
scroll to position [78, 0]
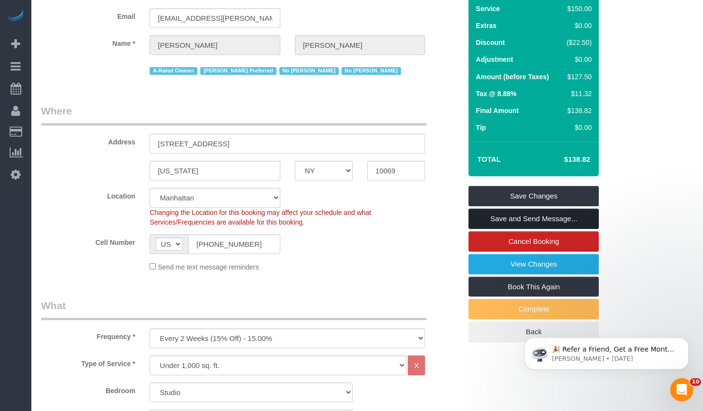
click at [524, 223] on link "Save and Send Message..." at bounding box center [534, 219] width 130 height 20
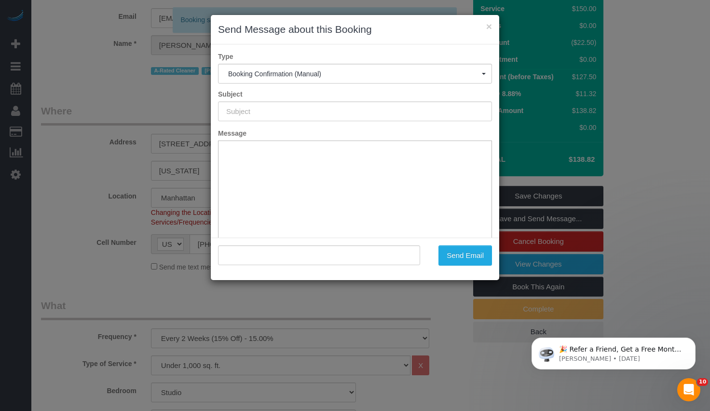
type input "Cleaning Confirmed for 09/03/2025 at 12:00pm"
type input ""Yannil Gonzalez" <ygonzalez@cooley.com>"
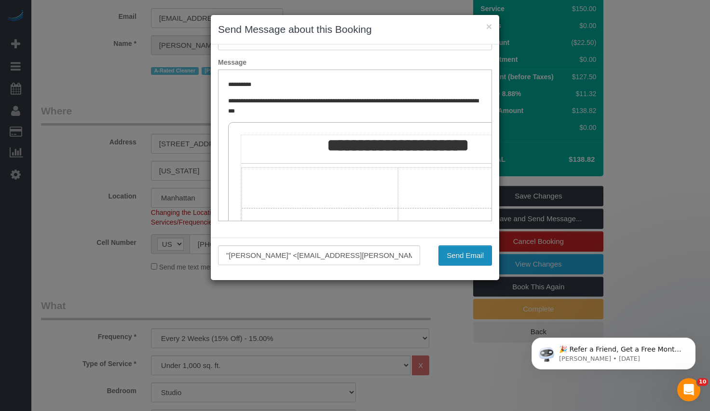
click at [470, 250] on button "Send Email" at bounding box center [466, 255] width 54 height 20
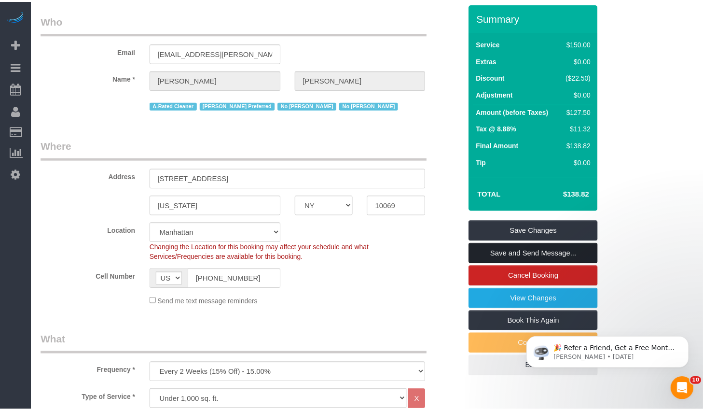
scroll to position [113, 0]
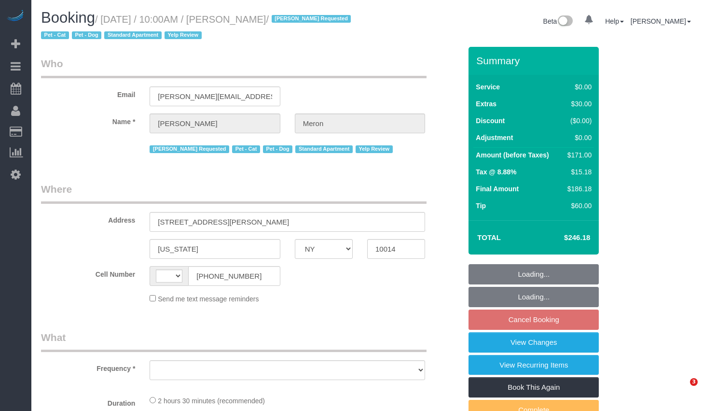
select select "NY"
select select "number:89"
select select "number:90"
select select "number:14"
select select "number:5"
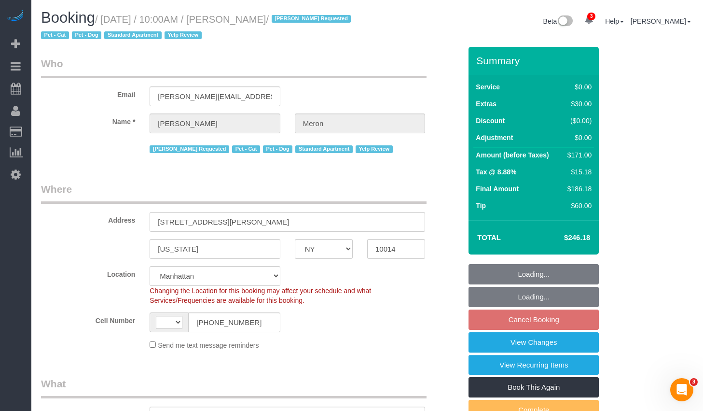
select select "string:[GEOGRAPHIC_DATA]"
select select "string:stripe-card_1A00974VGloSiKo77nQNHz48"
select select "1"
select select "object:915"
select select "spot3"
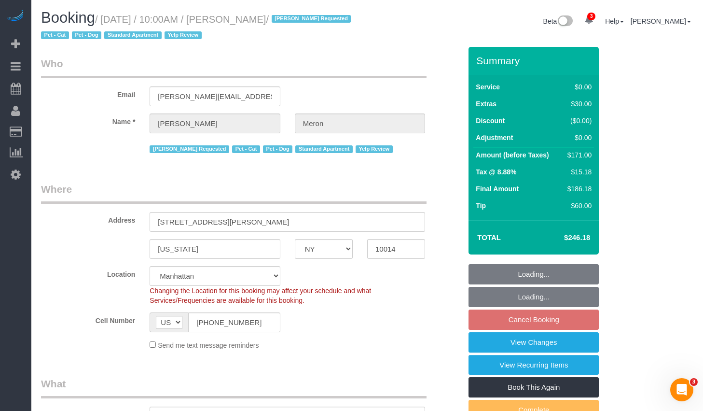
select select "1"
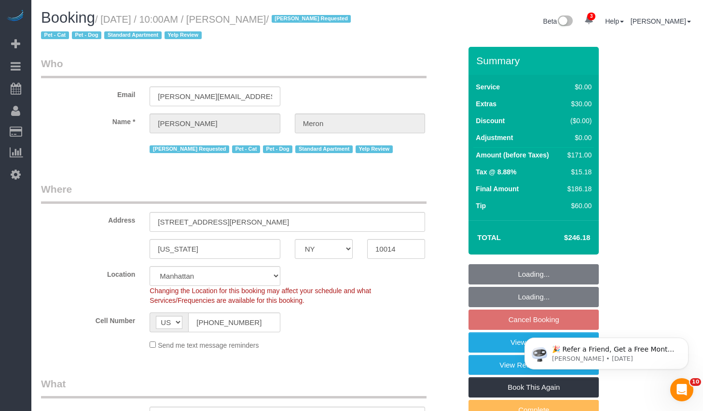
select select "object:1373"
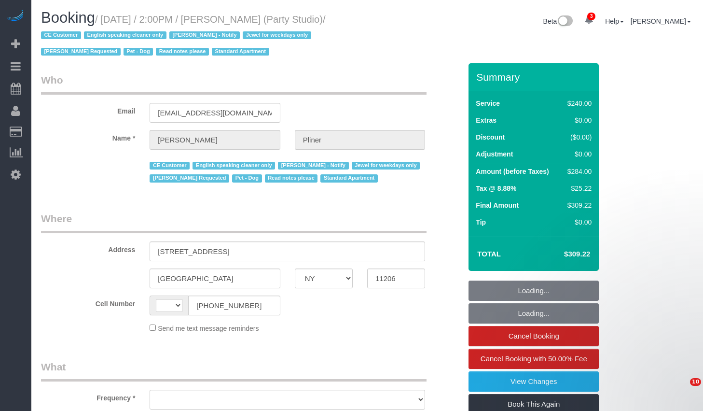
select select "NY"
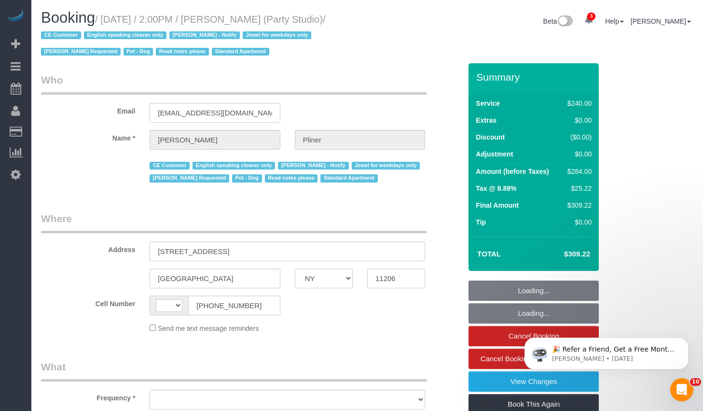
select select "string:[GEOGRAPHIC_DATA]"
select select "object:679"
select select "spot1"
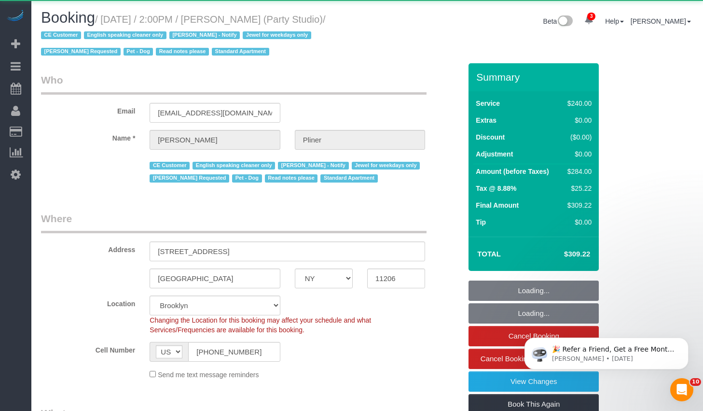
select select "object:690"
select select "180"
select select "number:89"
select select "number:90"
select select "number:13"
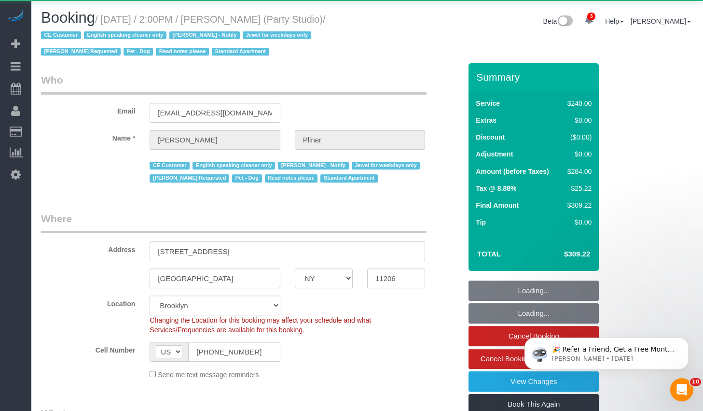
select select "number:7"
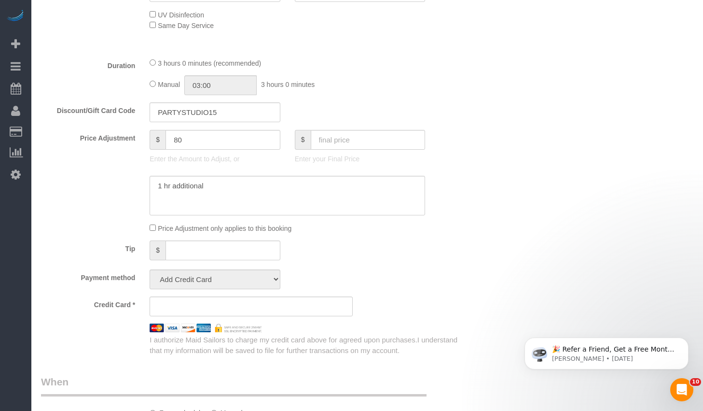
select select "string:stripe-pm_1S02kO4VGloSiKo7bjdm48gl"
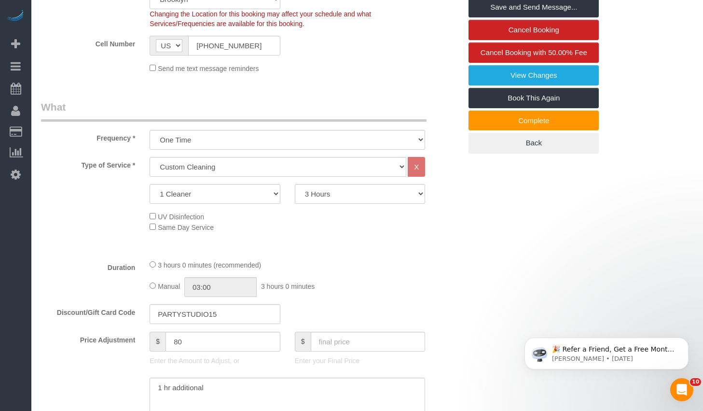
scroll to position [472, 0]
